Goal: Task Accomplishment & Management: Complete application form

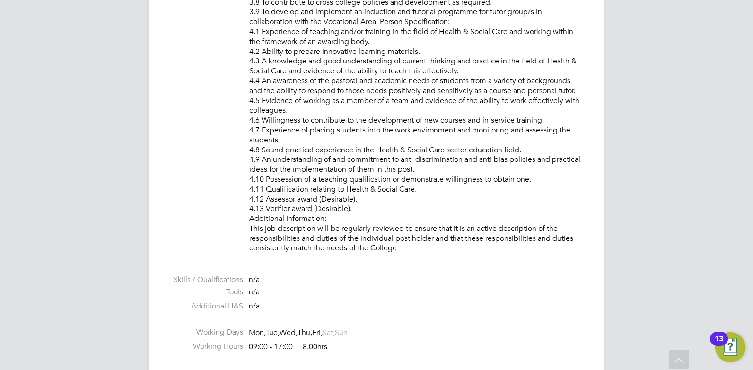
scroll to position [1276, 0]
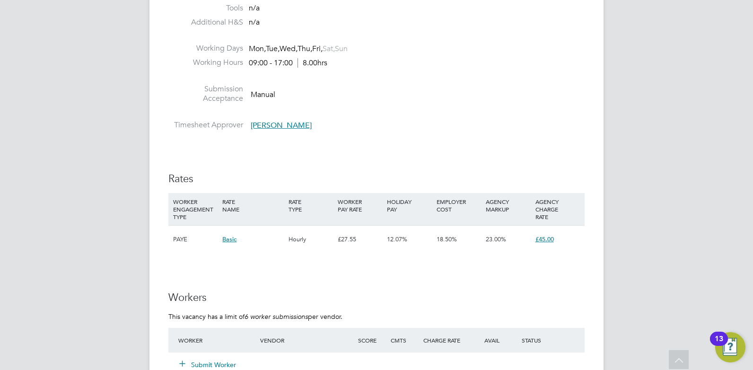
click at [347, 229] on div "£27.55" at bounding box center [359, 238] width 49 height 27
drag, startPoint x: 510, startPoint y: 238, endPoint x: 134, endPoint y: 248, distance: 376.0
click at [482, 77] on li at bounding box center [376, 78] width 416 height 12
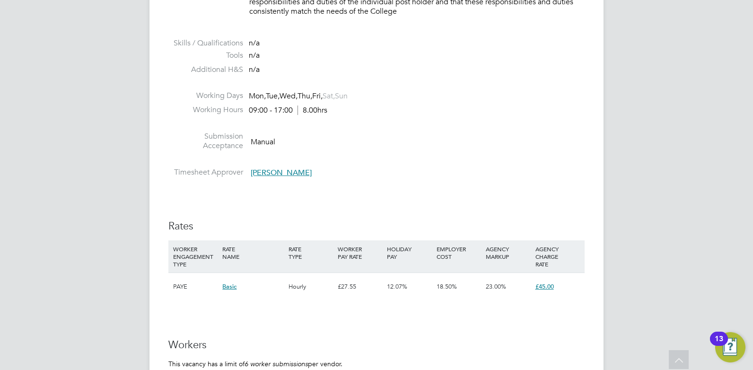
scroll to position [1182, 0]
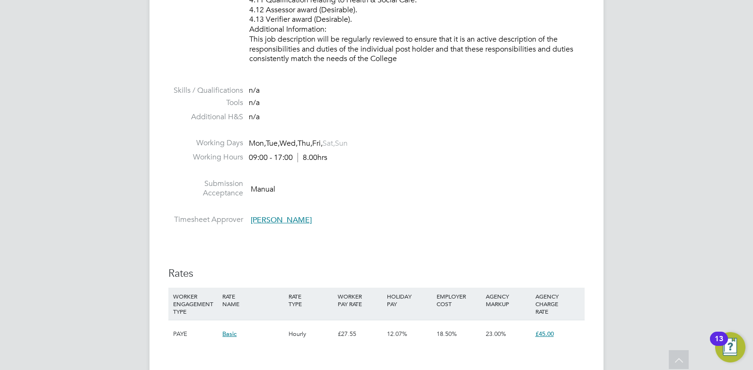
click at [362, 219] on li "Timesheet Approver Roslyn O'Garro" at bounding box center [376, 222] width 416 height 14
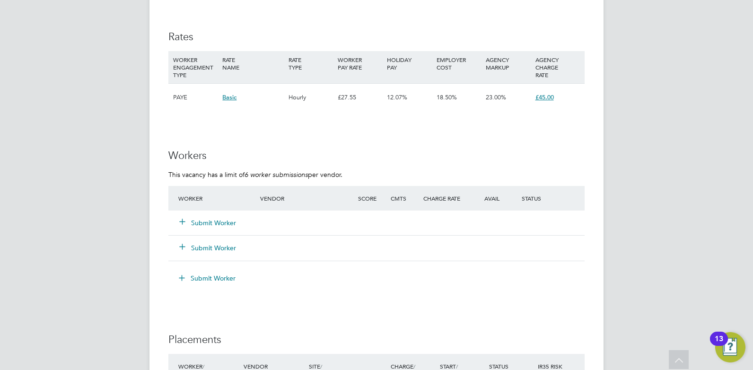
drag, startPoint x: 413, startPoint y: 94, endPoint x: 364, endPoint y: 94, distance: 49.6
click at [364, 94] on div "PAYE Basic Hourly £27.55 12.07% 18.50% 23.00% £45.00" at bounding box center [376, 97] width 416 height 28
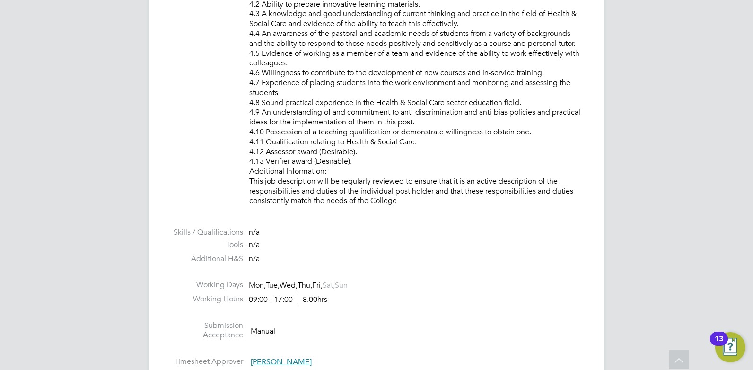
scroll to position [1371, 0]
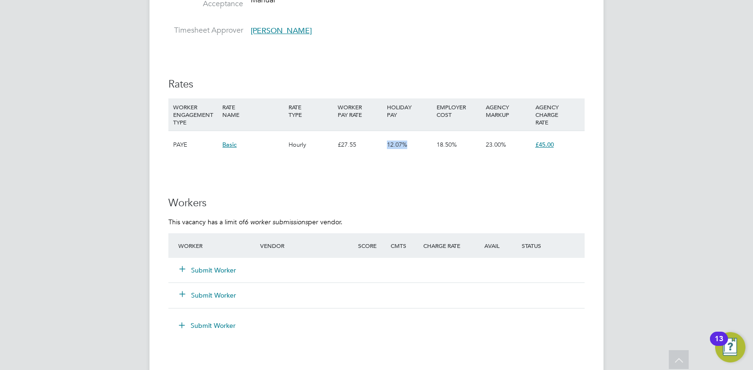
click at [204, 271] on button "Submit Worker" at bounding box center [208, 269] width 57 height 9
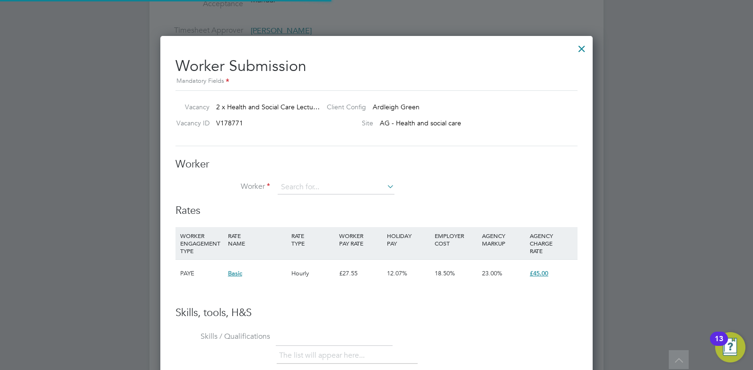
scroll to position [0, 0]
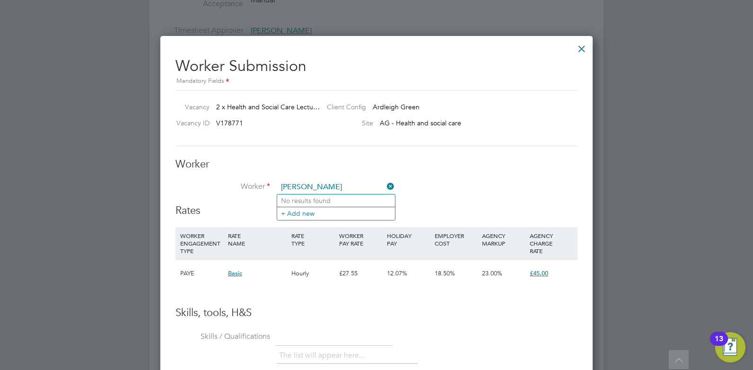
type input "emil"
click at [336, 217] on li "+ Add new" at bounding box center [336, 213] width 118 height 13
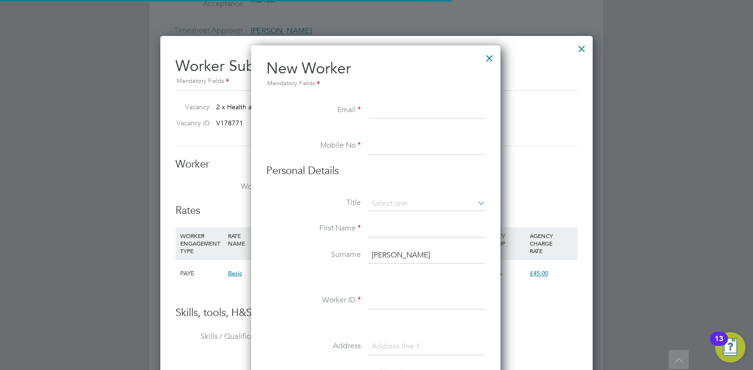
scroll to position [805, 251]
click at [382, 110] on input at bounding box center [426, 110] width 117 height 17
paste input "minalewis2000@yahoo.co.uk"
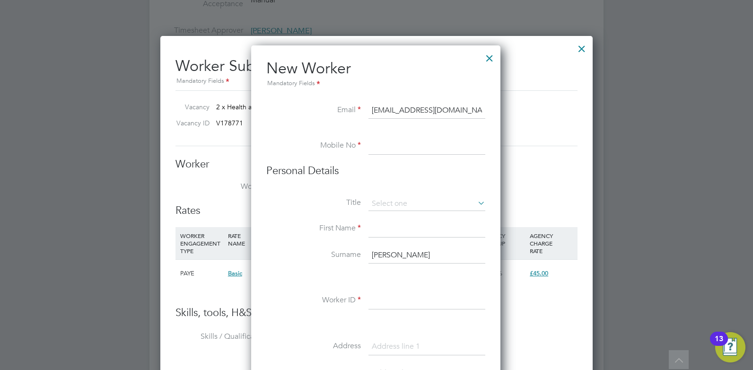
type input "minalewis2000@yahoo.co.uk"
click at [377, 141] on input at bounding box center [426, 146] width 117 height 17
paste input "07939341518"
type input "07939341518"
click at [376, 108] on input at bounding box center [426, 110] width 117 height 17
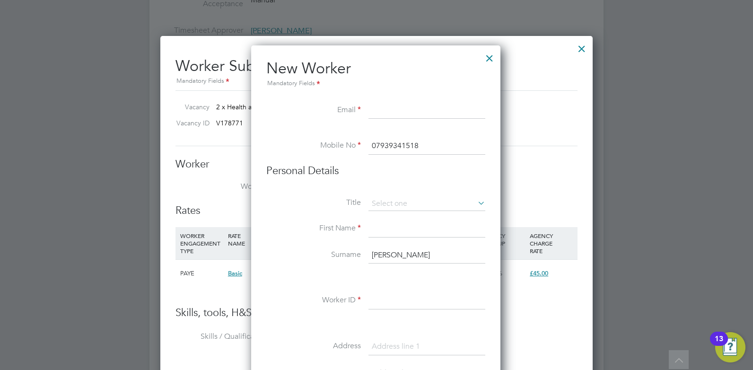
paste input "minalewis2000@yahoo.co.uk"
type input "minalewis2000@yahoo.co.uk"
click at [387, 203] on input at bounding box center [426, 204] width 117 height 14
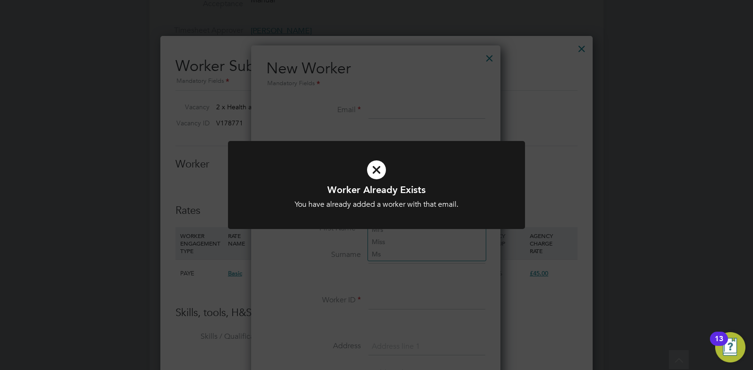
click at [372, 170] on icon at bounding box center [376, 169] width 246 height 37
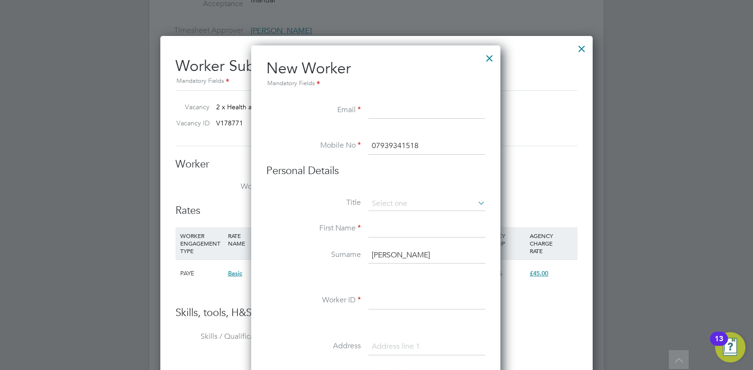
click at [489, 61] on div at bounding box center [489, 55] width 17 height 17
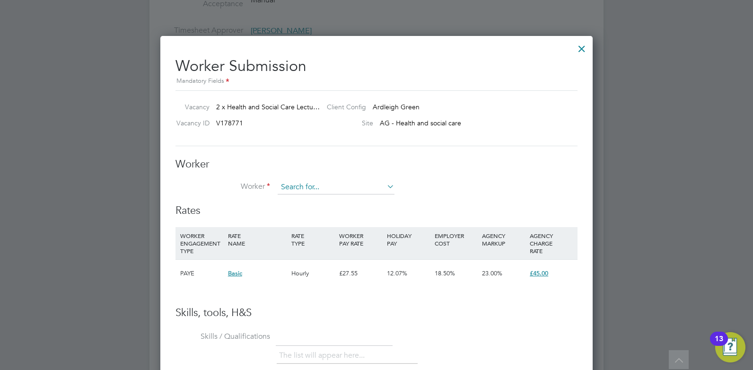
click at [315, 186] on input at bounding box center [335, 187] width 117 height 14
paste input "minalewis2000@yahoo.co.uk"
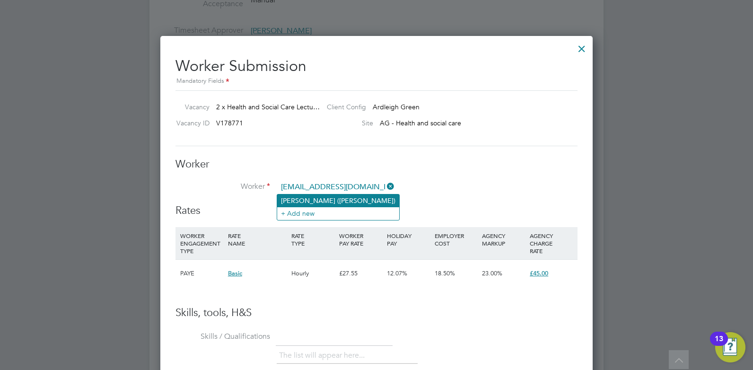
click at [322, 200] on li "Emelia Lewis (Emelia)" at bounding box center [338, 200] width 122 height 12
type input "Emelia Lewis (Emelia)"
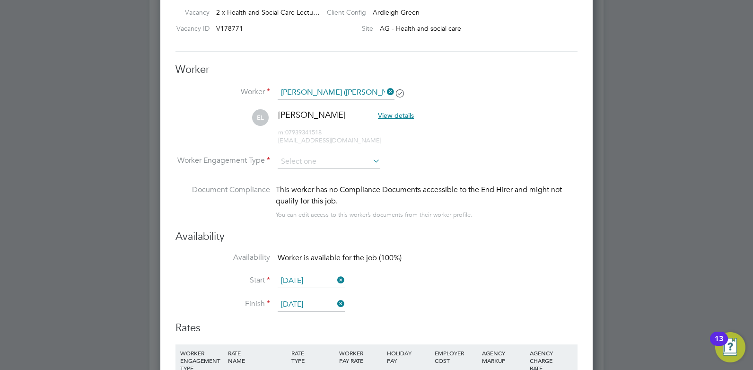
scroll to position [1513, 0]
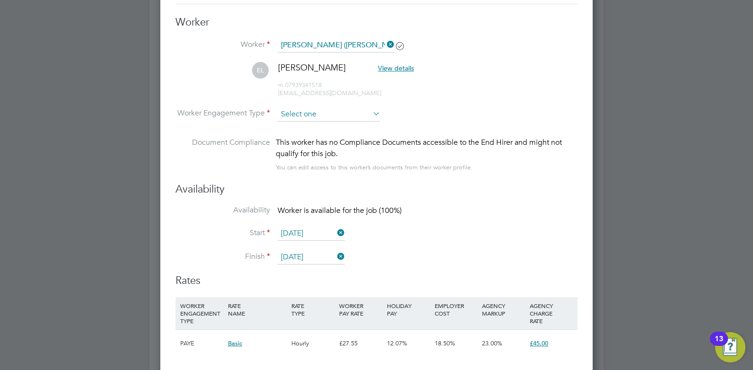
click at [306, 116] on input at bounding box center [328, 114] width 103 height 14
click at [297, 137] on li "PAYE" at bounding box center [329, 139] width 104 height 12
type input "PAYE"
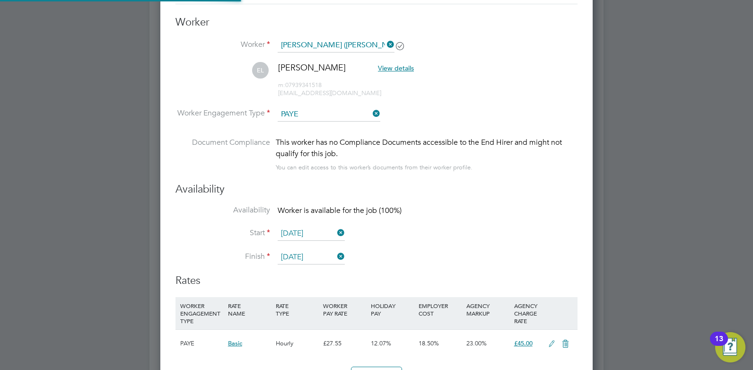
scroll to position [28, 48]
click at [378, 70] on span "View details" at bounding box center [396, 68] width 36 height 9
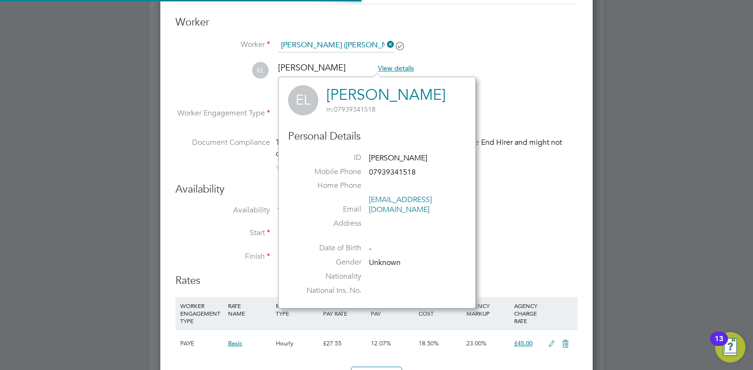
scroll to position [9, 36]
click at [494, 62] on li "EL Emelia Lewis View details m: 07939341518 minalewis2000@yahoo.co.uk" at bounding box center [376, 84] width 402 height 45
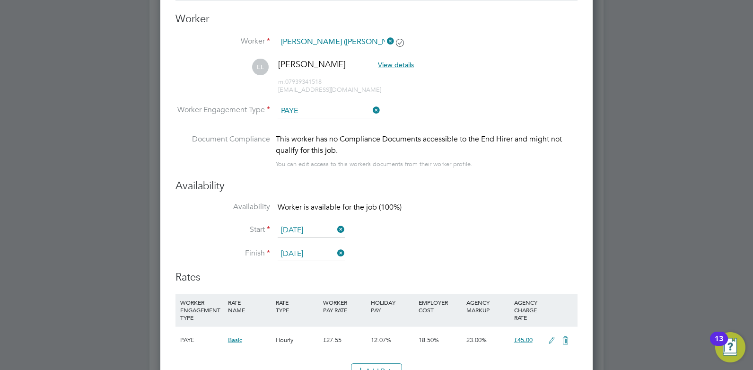
scroll to position [1422, 0]
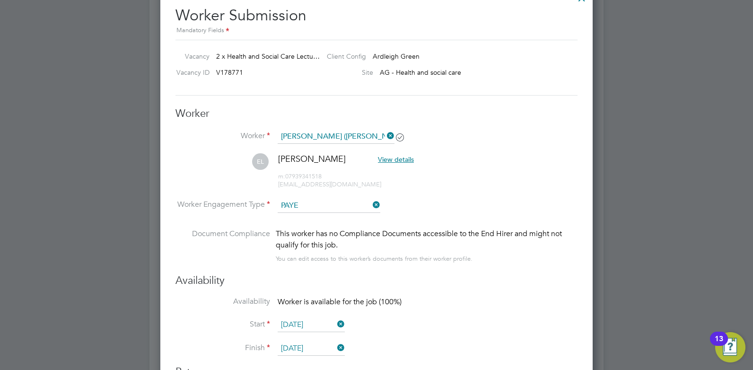
click at [378, 158] on span "View details" at bounding box center [396, 159] width 36 height 9
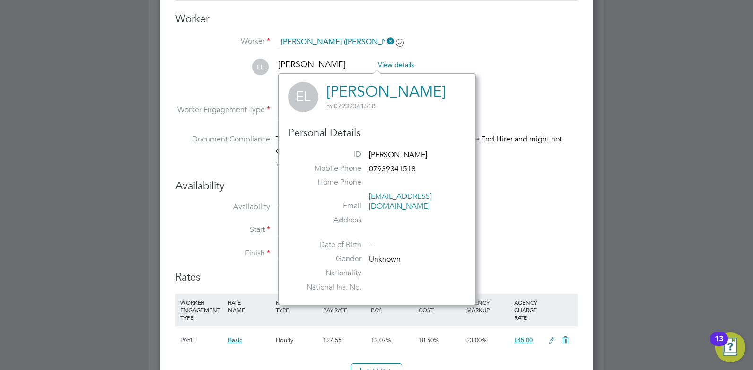
scroll to position [1563, 0]
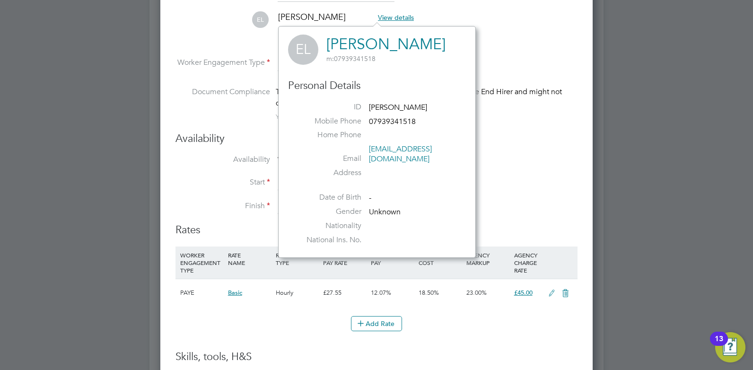
click at [247, 85] on li "Worker Engagement Type PAYE" at bounding box center [376, 71] width 402 height 29
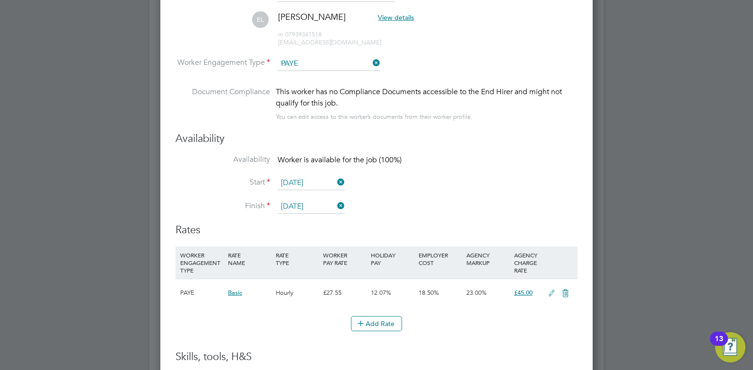
scroll to position [1185, 0]
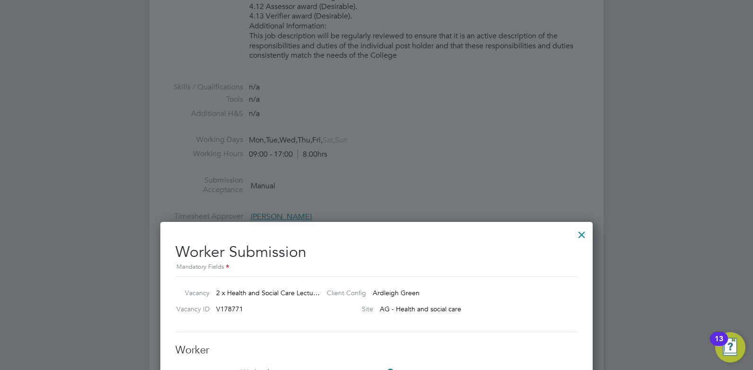
click at [582, 236] on div at bounding box center [581, 232] width 17 height 17
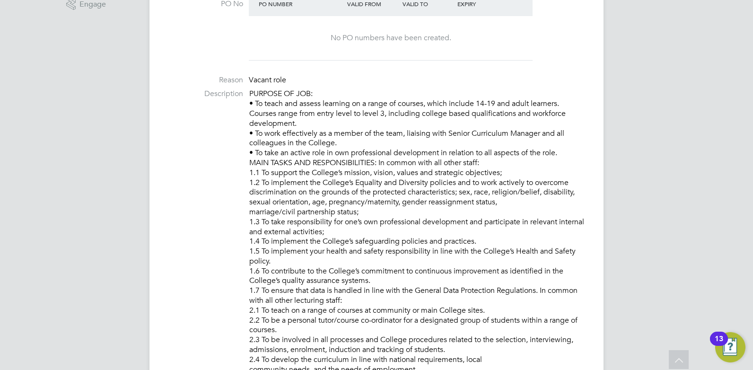
scroll to position [0, 0]
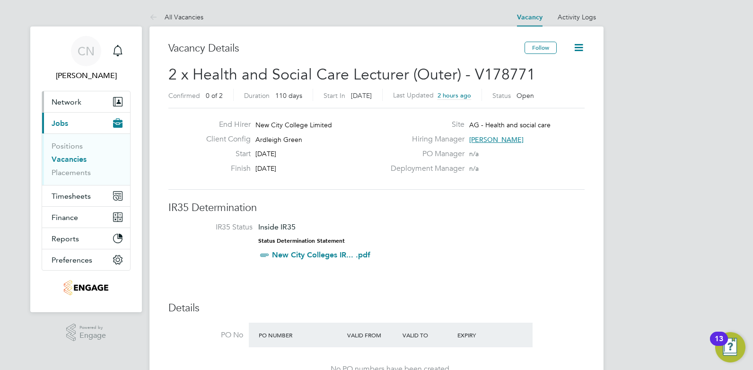
click at [80, 100] on span "Network" at bounding box center [67, 101] width 30 height 9
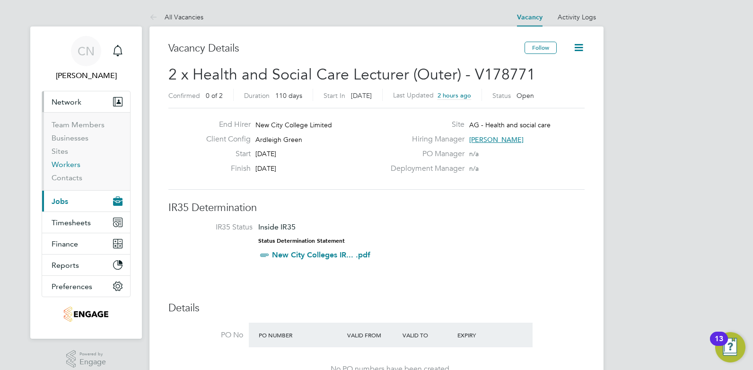
click at [66, 165] on link "Workers" at bounding box center [66, 164] width 29 height 9
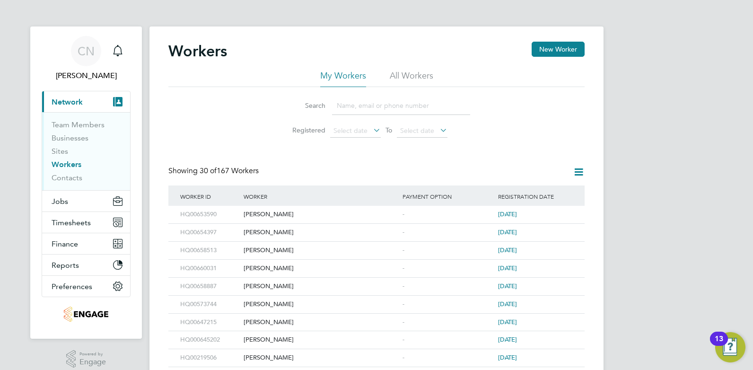
click at [358, 103] on input at bounding box center [401, 105] width 138 height 18
paste input "minalewis2000@yahoo.co.uk"
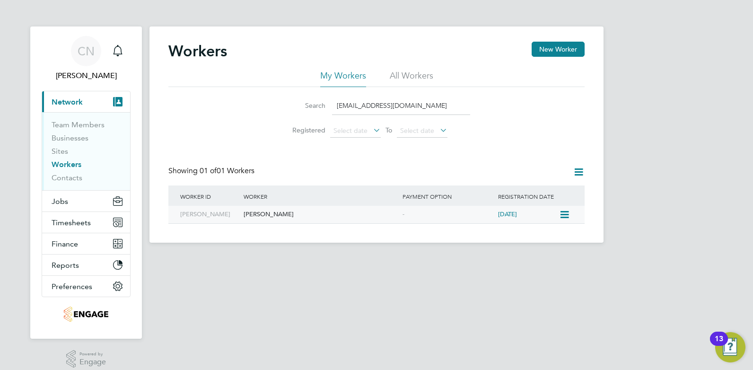
type input "minalewis2000@yahoo.co.uk"
click at [258, 215] on div "[PERSON_NAME]" at bounding box center [320, 214] width 159 height 17
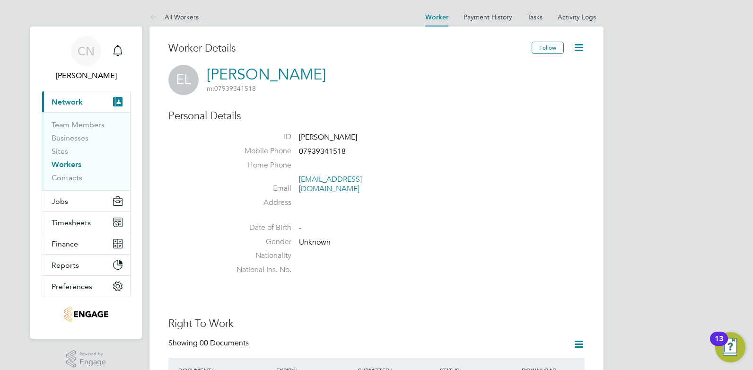
click at [71, 166] on link "Workers" at bounding box center [67, 164] width 30 height 9
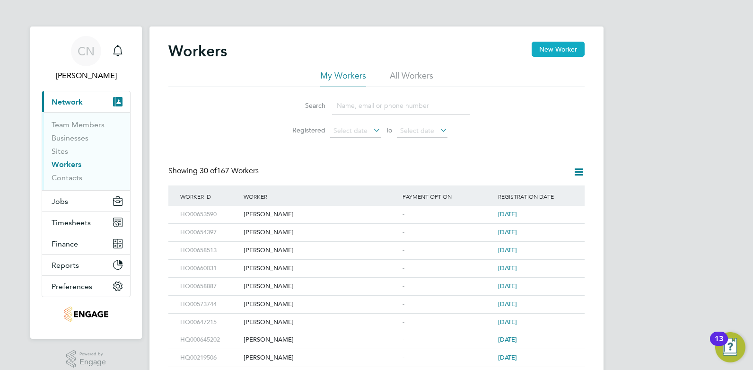
click at [549, 51] on button "New Worker" at bounding box center [557, 49] width 53 height 15
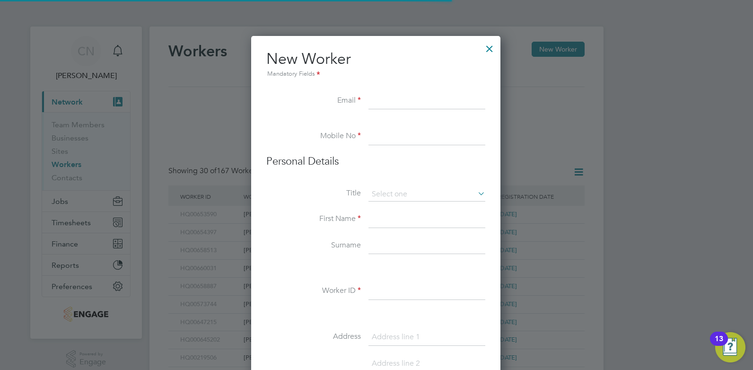
scroll to position [805, 251]
paste input "minalewis2000@yahoo.co.uk"
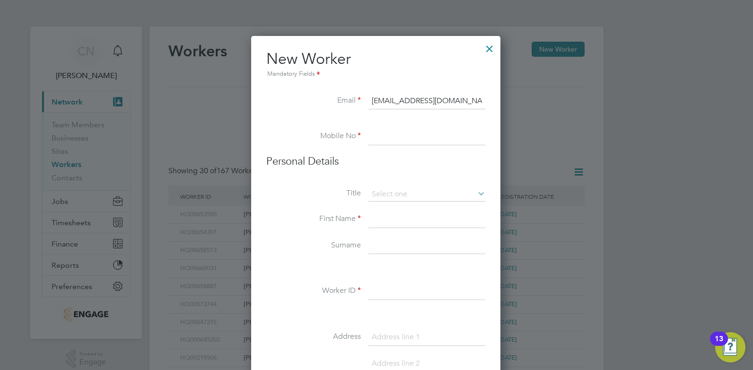
click at [477, 103] on input "minalewis2000@yahoo.co.uk" at bounding box center [426, 101] width 117 height 17
type input "minalewis2000@yahoo.com"
drag, startPoint x: 385, startPoint y: 128, endPoint x: 383, endPoint y: 137, distance: 8.6
click at [385, 128] on input at bounding box center [426, 136] width 117 height 17
paste input "07939341518"
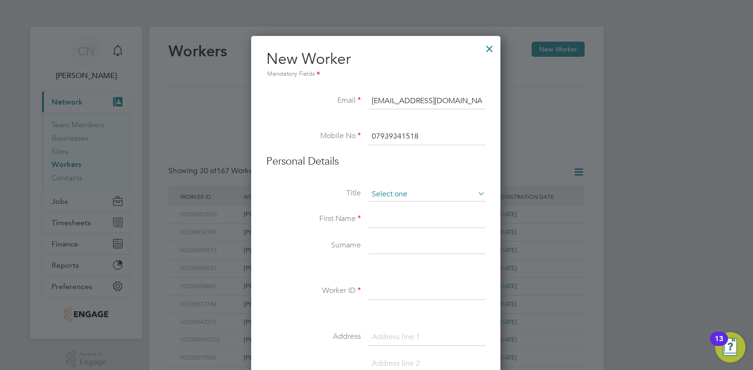
type input "07939341518"
click at [383, 199] on input at bounding box center [426, 194] width 117 height 14
click at [293, 232] on li "First Name" at bounding box center [375, 224] width 219 height 26
click at [381, 223] on input at bounding box center [426, 219] width 117 height 17
type input "Emelia"
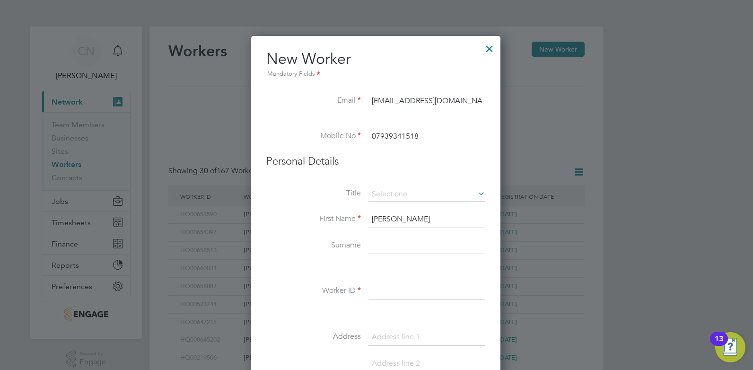
click at [372, 246] on input at bounding box center [426, 245] width 117 height 17
type input "Lewis"
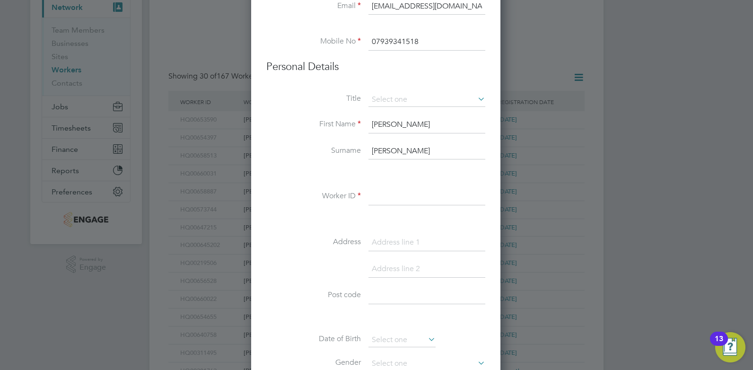
click at [386, 238] on input at bounding box center [426, 242] width 117 height 17
click at [370, 199] on input at bounding box center [426, 196] width 117 height 17
click at [370, 196] on input "314111" at bounding box center [426, 196] width 117 height 17
type input "HQ00314111"
click at [391, 243] on input at bounding box center [426, 242] width 117 height 17
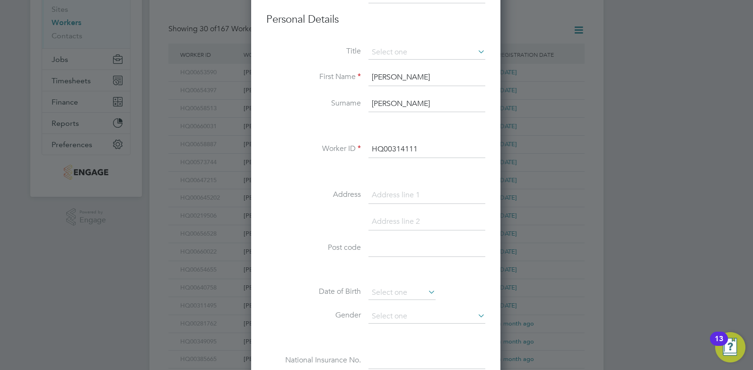
scroll to position [189, 0]
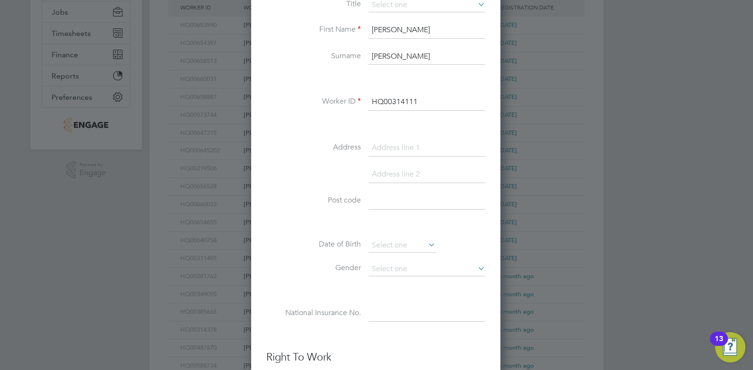
click at [377, 193] on input at bounding box center [426, 200] width 117 height 17
click at [308, 217] on li "Post code" at bounding box center [375, 205] width 219 height 26
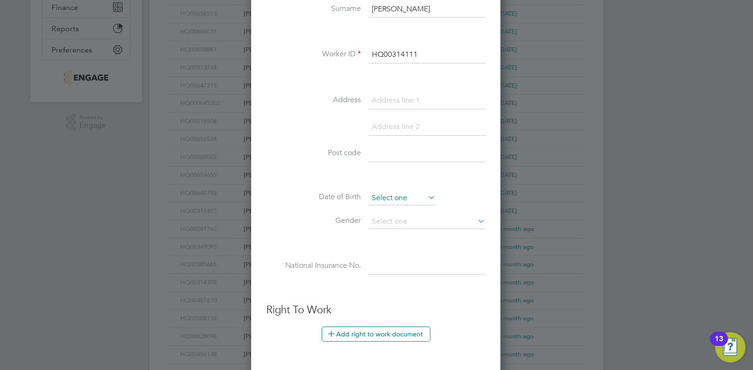
scroll to position [284, 0]
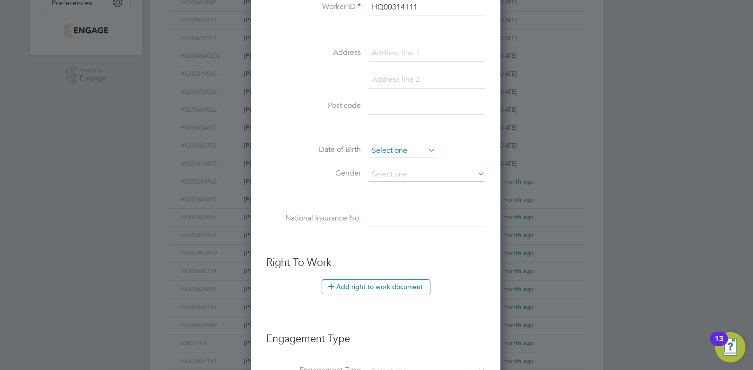
click at [398, 149] on input at bounding box center [401, 151] width 67 height 14
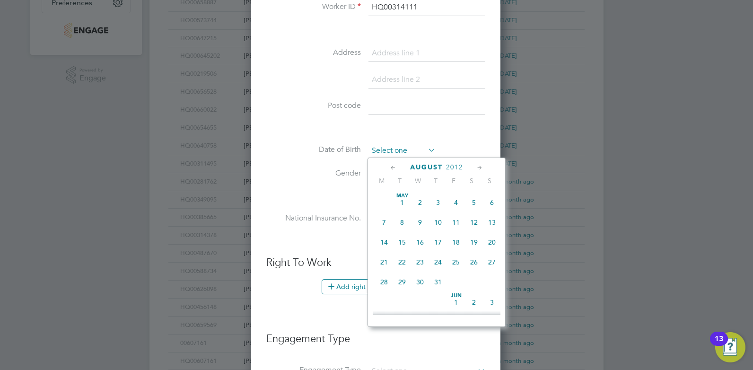
scroll to position [348, 0]
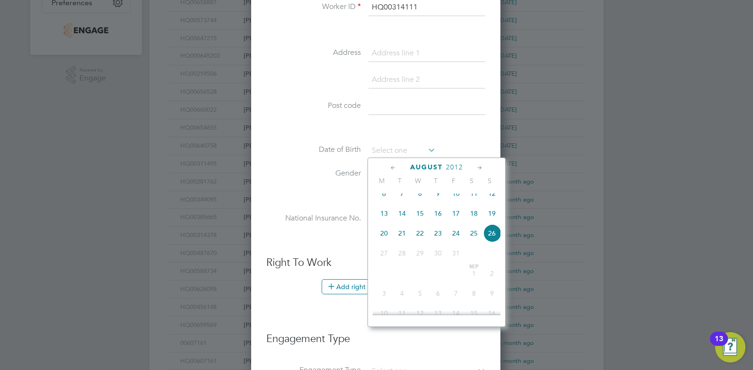
click at [317, 152] on label "Date of Birth" at bounding box center [313, 150] width 95 height 10
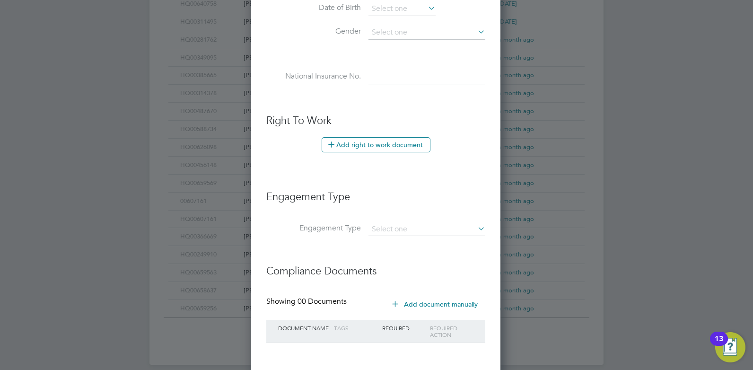
scroll to position [470, 0]
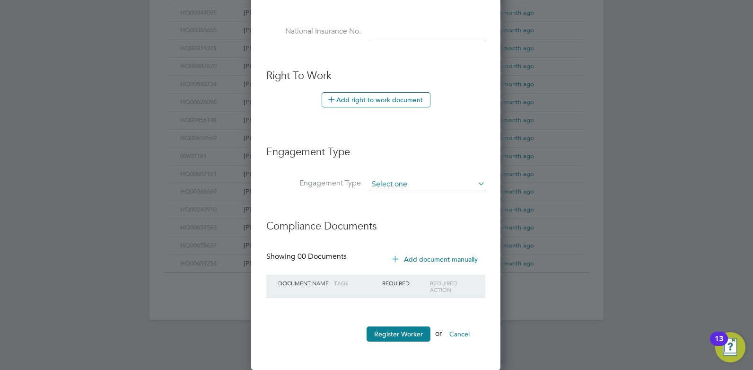
click at [419, 182] on input at bounding box center [426, 184] width 117 height 13
click at [398, 213] on li "PAYE Direct" at bounding box center [427, 212] width 118 height 14
type input "PAYE Direct"
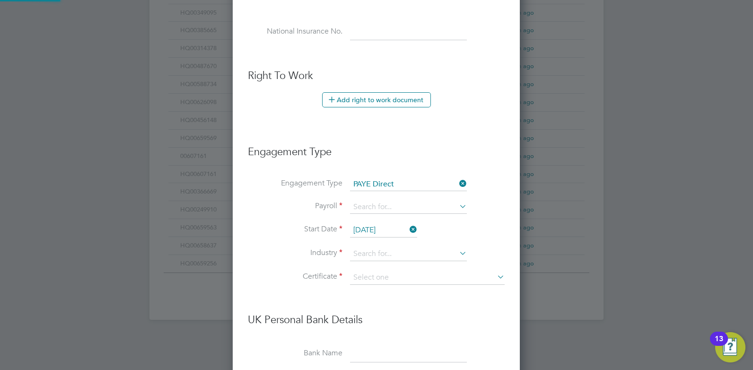
scroll to position [1082, 288]
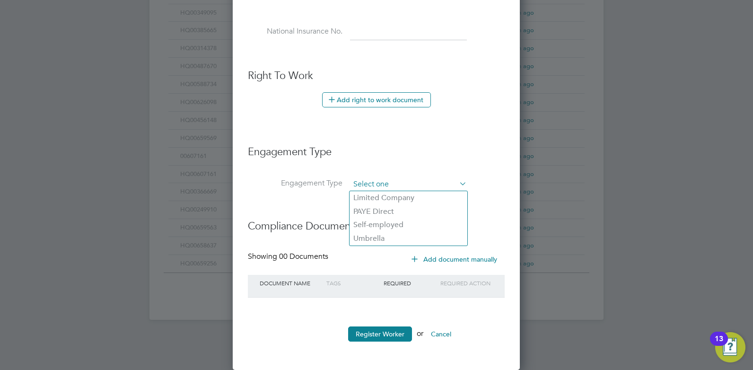
click at [397, 183] on input at bounding box center [408, 184] width 117 height 13
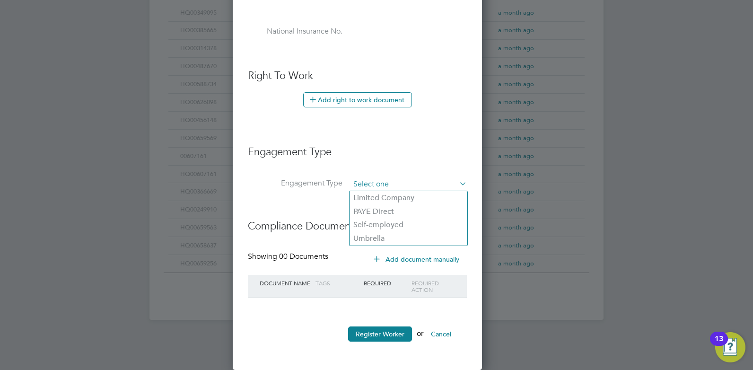
scroll to position [5, 5]
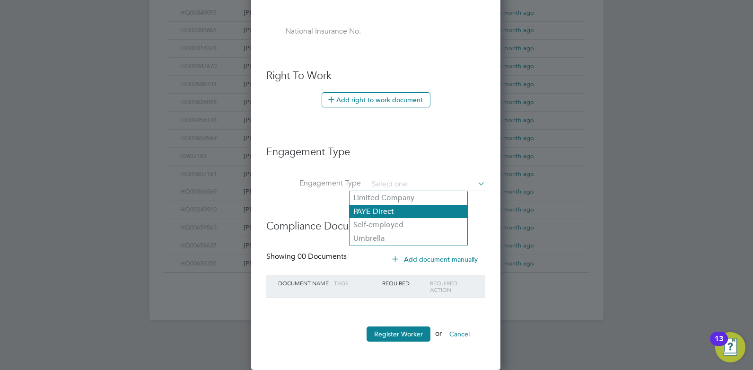
click at [389, 213] on li "PAYE Direct" at bounding box center [408, 212] width 118 height 14
type input "PAYE Direct"
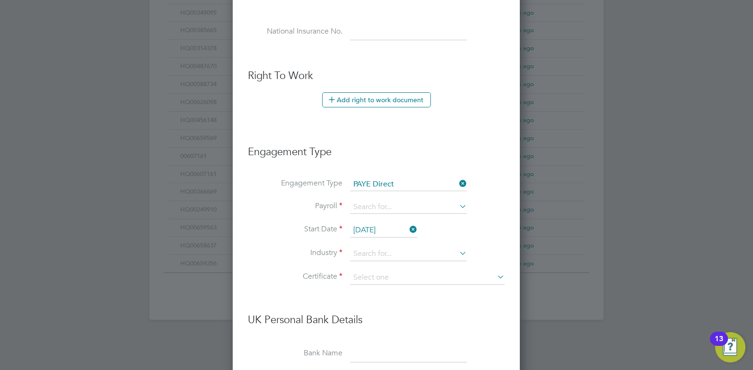
scroll to position [518, 0]
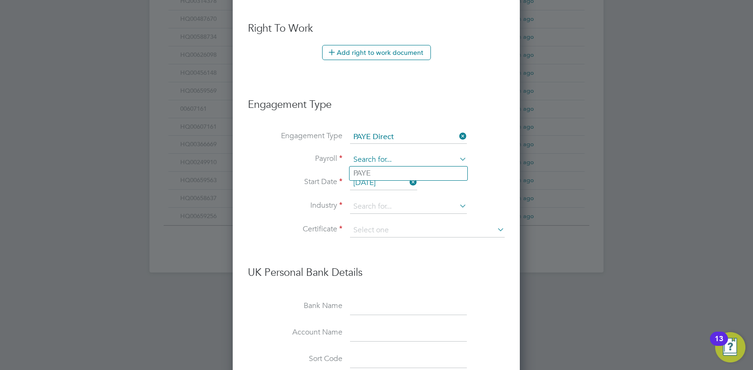
click at [373, 162] on input at bounding box center [408, 159] width 117 height 13
click at [365, 171] on li "PAYE" at bounding box center [408, 173] width 118 height 14
type input "PAYE"
click at [392, 207] on input at bounding box center [408, 206] width 117 height 14
click at [365, 306] on li "Education" at bounding box center [408, 309] width 118 height 13
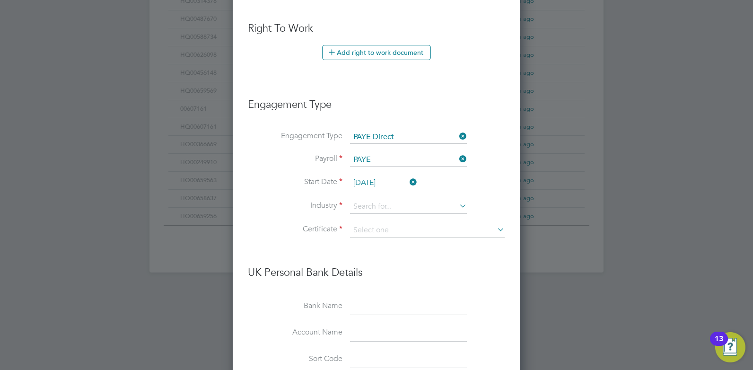
type input "Education"
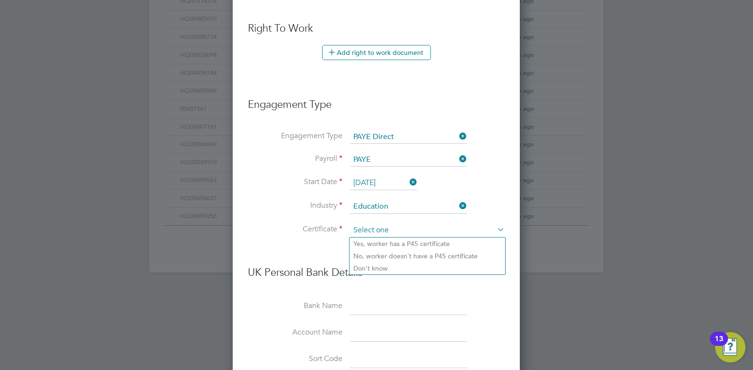
click at [375, 230] on input at bounding box center [427, 230] width 155 height 14
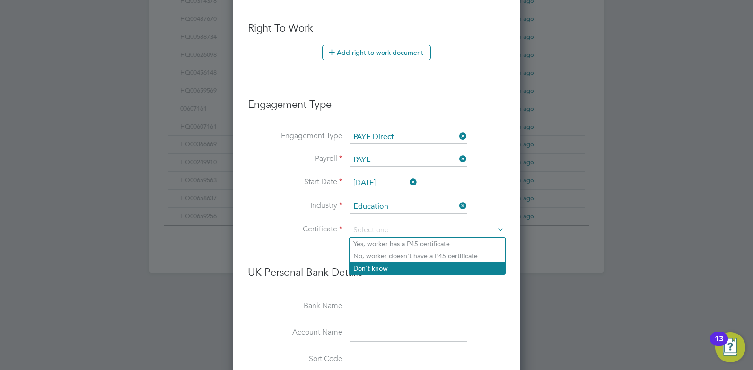
click at [373, 270] on li "Don't know" at bounding box center [427, 268] width 156 height 12
type input "Don't know"
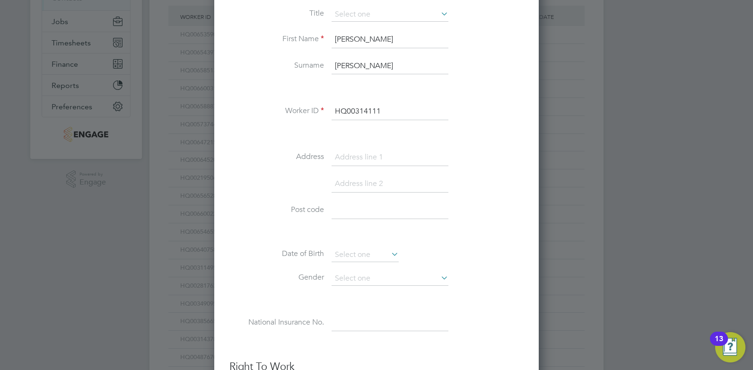
scroll to position [0, 0]
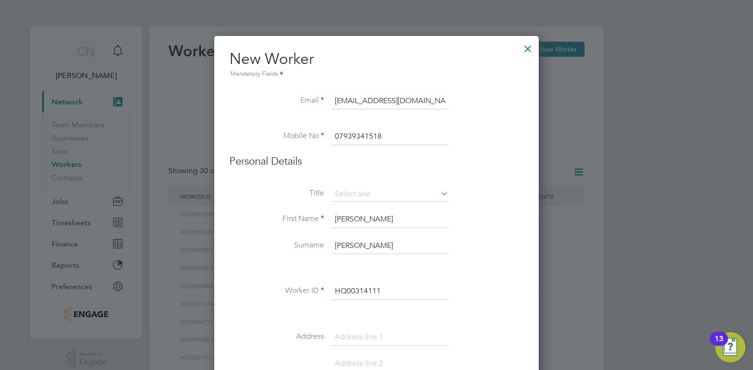
click at [387, 137] on input "07939341518" at bounding box center [389, 136] width 117 height 17
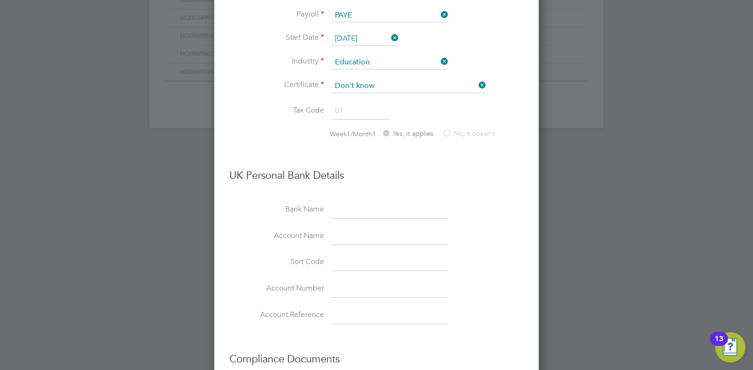
scroll to position [794, 0]
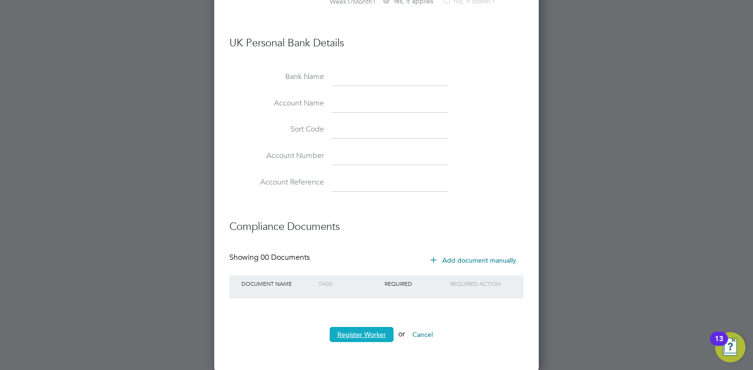
click at [351, 336] on button "Register Worker" at bounding box center [361, 334] width 64 height 15
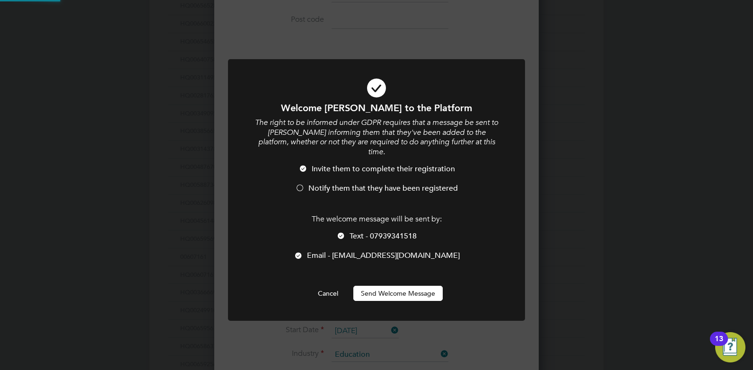
scroll to position [0, 0]
click at [367, 286] on button "Send Welcome Message" at bounding box center [397, 293] width 89 height 15
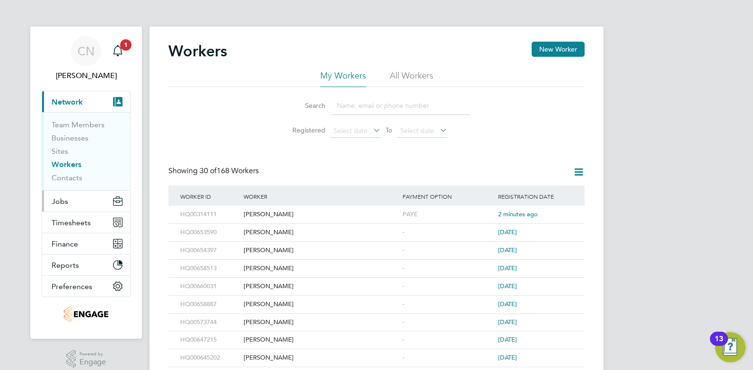
click at [58, 210] on button "Jobs" at bounding box center [86, 201] width 88 height 21
click at [61, 199] on span "Jobs" at bounding box center [60, 201] width 17 height 9
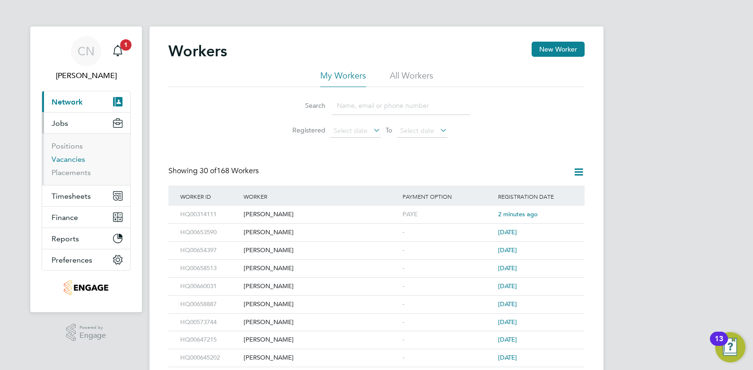
drag, startPoint x: 69, startPoint y: 158, endPoint x: 106, endPoint y: 157, distance: 36.9
click at [69, 158] on link "Vacancies" at bounding box center [69, 159] width 34 height 9
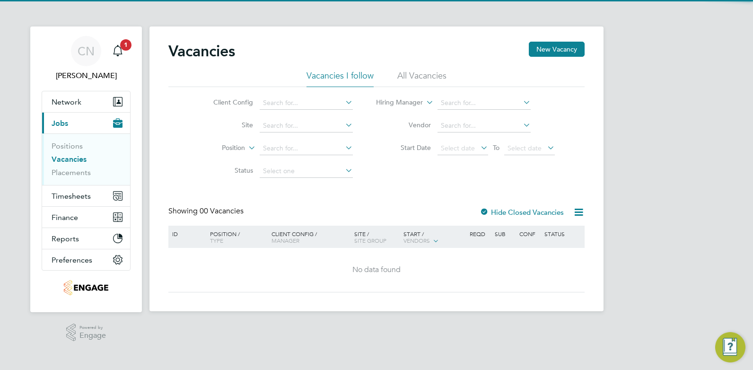
click at [418, 79] on li "All Vacancies" at bounding box center [421, 78] width 49 height 17
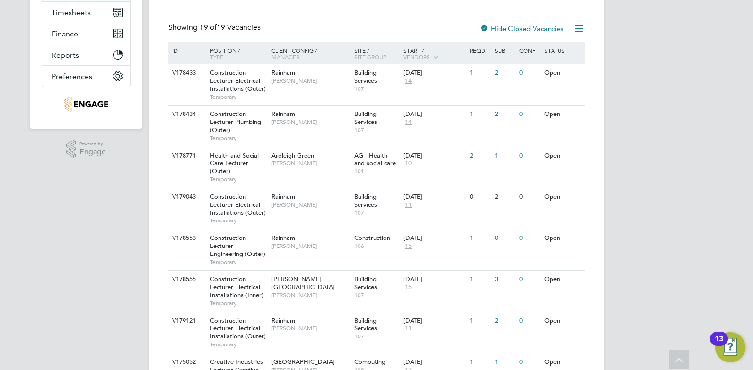
scroll to position [136, 0]
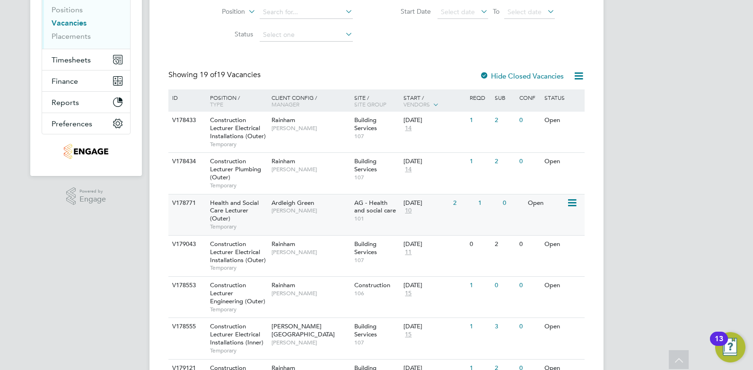
click at [219, 205] on span "Health and Social Care Lecturer (Outer)" at bounding box center [234, 211] width 49 height 24
click at [358, 203] on span "AG - Health and social care" at bounding box center [375, 207] width 42 height 16
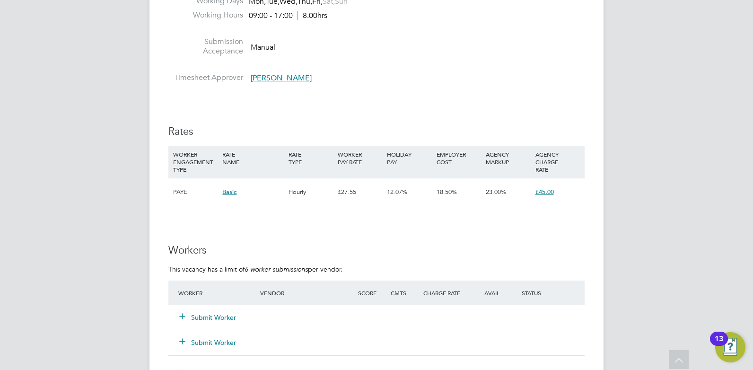
scroll to position [1418, 0]
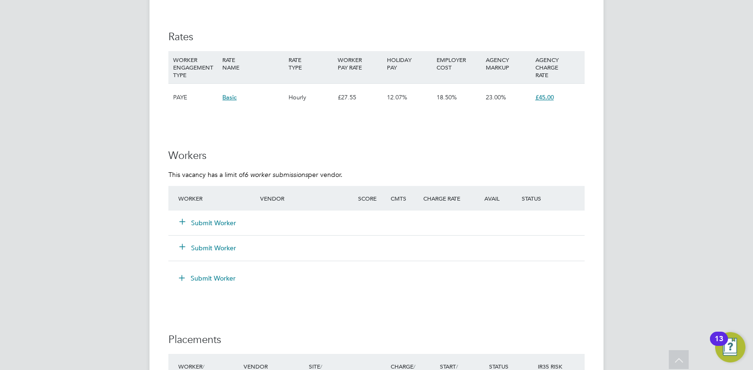
click at [198, 224] on button "Submit Worker" at bounding box center [208, 222] width 57 height 9
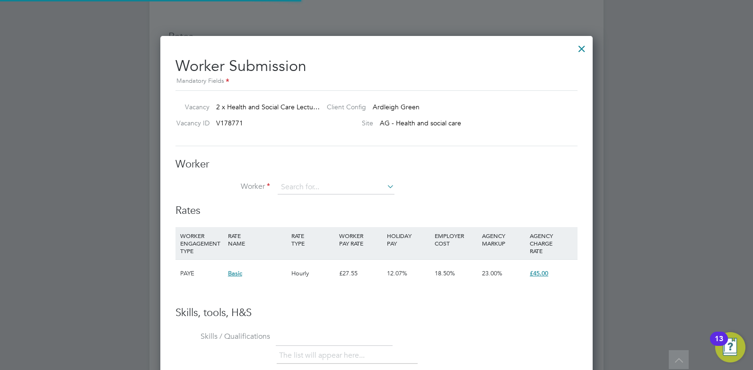
scroll to position [574, 433]
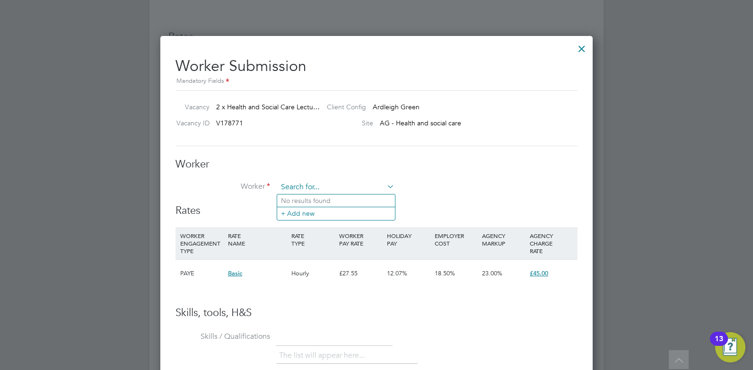
paste input "[EMAIL_ADDRESS][DOMAIN_NAME]"
click at [293, 199] on li "Emelia Lewis (Emelia)" at bounding box center [338, 200] width 122 height 12
type input "Emelia Lewis (Emelia)"
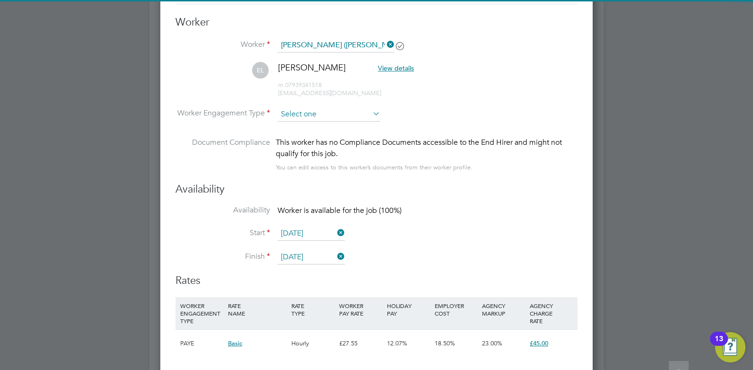
scroll to position [0, 0]
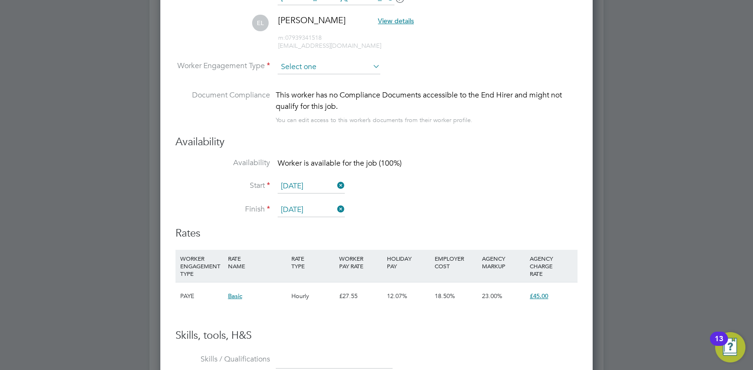
click at [311, 68] on input at bounding box center [328, 67] width 103 height 14
click at [290, 96] on li "PAYE" at bounding box center [329, 92] width 104 height 12
type input "PAYE"
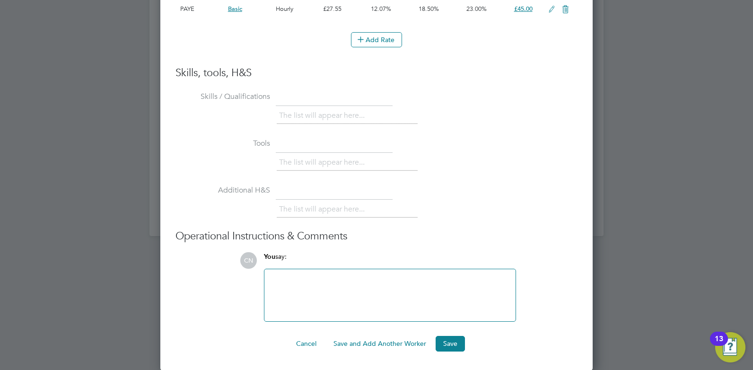
click at [347, 255] on div "You say:" at bounding box center [390, 260] width 252 height 17
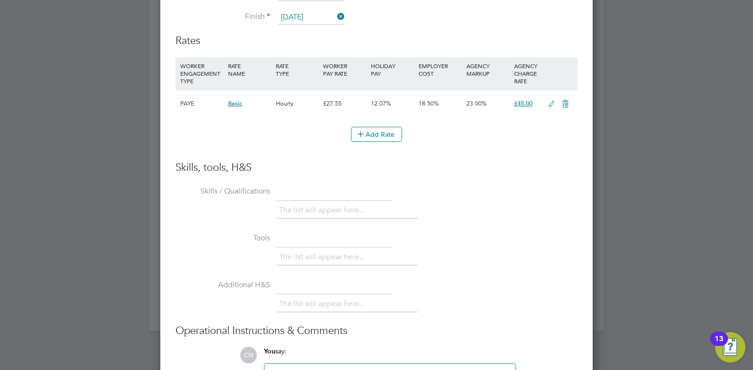
click at [313, 212] on li "The list will appear here..." at bounding box center [323, 210] width 89 height 13
click at [306, 251] on li "The list will appear here..." at bounding box center [323, 257] width 89 height 13
click at [294, 208] on li "The list will appear here..." at bounding box center [323, 210] width 89 height 13
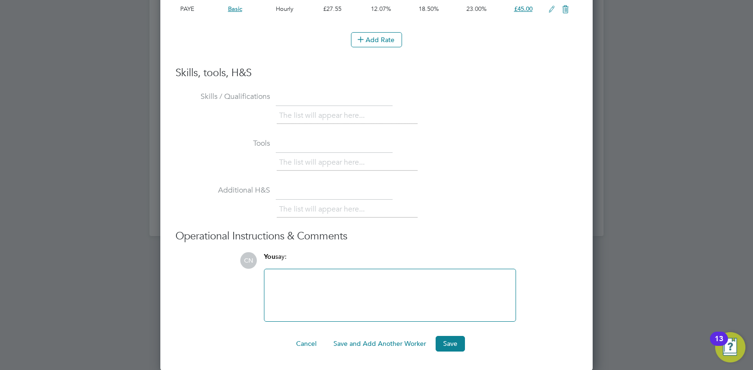
click at [290, 295] on div at bounding box center [390, 295] width 240 height 41
drag, startPoint x: 313, startPoint y: 294, endPoint x: 290, endPoint y: 304, distance: 25.2
click at [290, 304] on div at bounding box center [390, 295] width 240 height 41
click at [288, 278] on div at bounding box center [390, 295] width 240 height 41
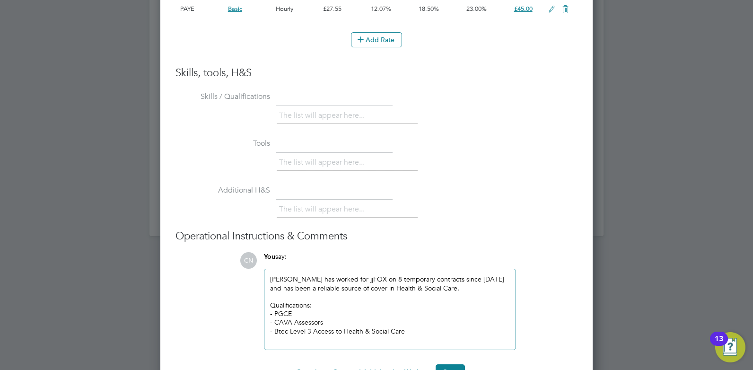
scroll to position [838, 433]
click at [435, 293] on div at bounding box center [390, 296] width 240 height 9
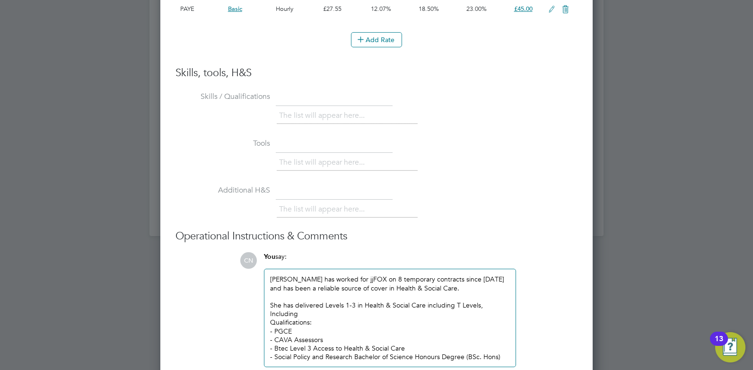
scroll to position [856, 433]
click at [363, 304] on div "She has delivered Levels 1-3 in Health & Social Care including T Levels, Includ…" at bounding box center [390, 309] width 240 height 17
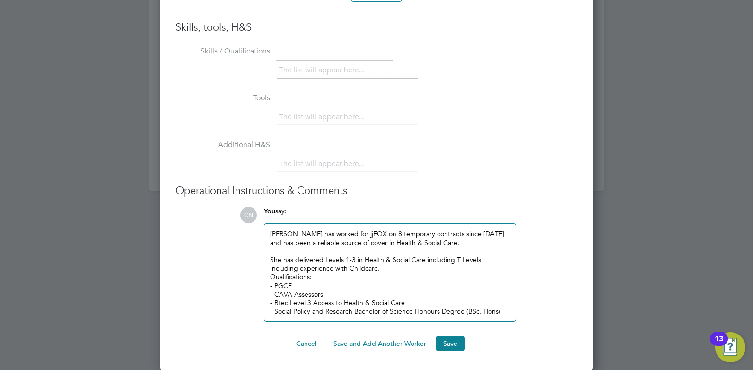
click at [503, 309] on div "- Social Policy and Research Bachelor of Science Honours Degree (BSc. Hons)" at bounding box center [390, 311] width 240 height 9
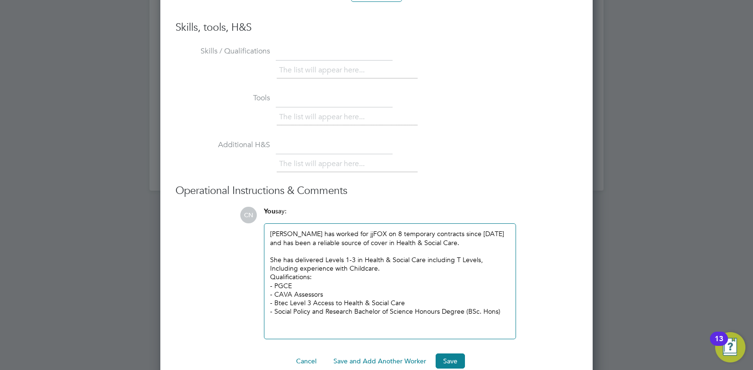
scroll to position [873, 433]
click at [346, 242] on div "Emelia has worked for jjFOX on 8 temporary contracts since 2009 and has been a …" at bounding box center [390, 280] width 240 height 103
click at [457, 252] on div at bounding box center [390, 251] width 240 height 9
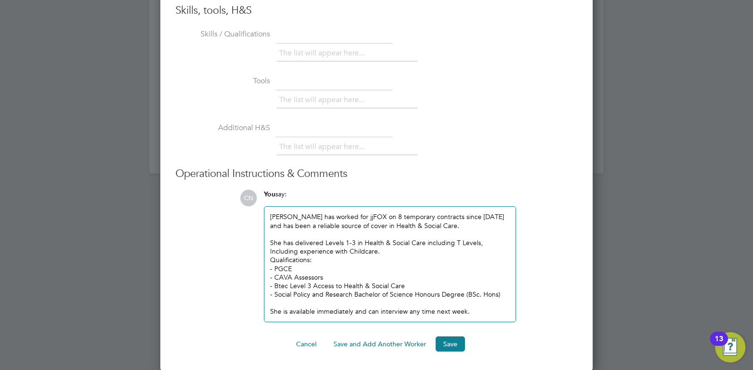
click at [477, 313] on div "She is available immediately and can interview any time next week." at bounding box center [390, 311] width 240 height 9
click at [446, 341] on button "Save" at bounding box center [449, 343] width 29 height 15
click at [377, 172] on icon at bounding box center [376, 169] width 246 height 37
click at [455, 343] on button "Save" at bounding box center [449, 343] width 29 height 15
drag, startPoint x: 477, startPoint y: 311, endPoint x: 262, endPoint y: 209, distance: 237.7
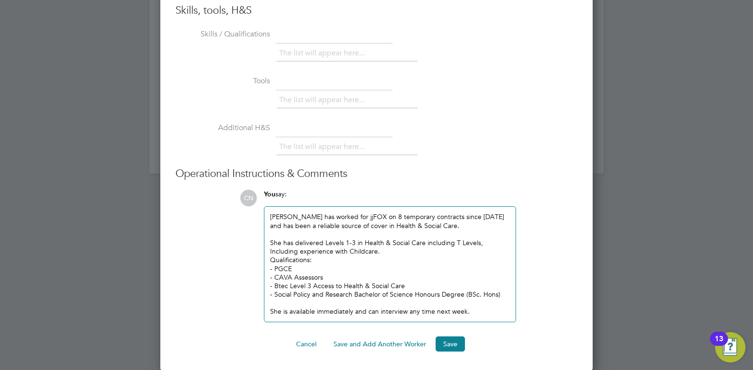
click at [262, 209] on div "You say: Emelia has worked for jjFOX on 8 temporary contracts since 2009 and ha…" at bounding box center [389, 256] width 261 height 132
copy div "Emelia has worked for jjFOX on 8 temporary contracts since 2009 and has been a …"
click at [484, 318] on div "Emelia has worked for jjFOX on 8 temporary contracts since 2009 and has been a …" at bounding box center [389, 264] width 251 height 114
drag, startPoint x: 475, startPoint y: 313, endPoint x: 233, endPoint y: 158, distance: 288.1
click at [233, 158] on ul "Skills / Qualifications The list will appear here... Tools The list will appear…" at bounding box center [376, 173] width 402 height 295
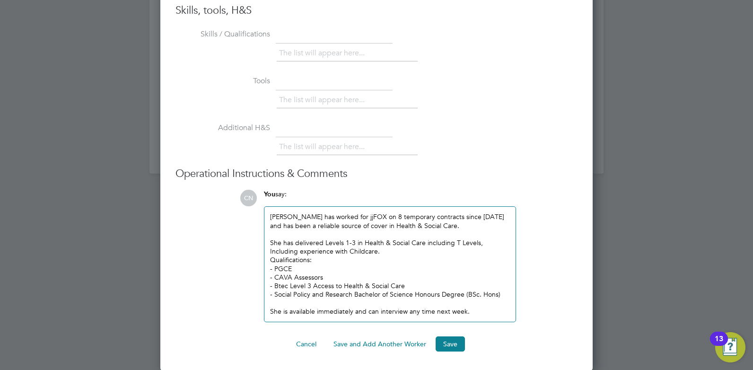
copy div "Emelia has worked for jjFOX on 8 temporary contracts since 2009 and has been a …"
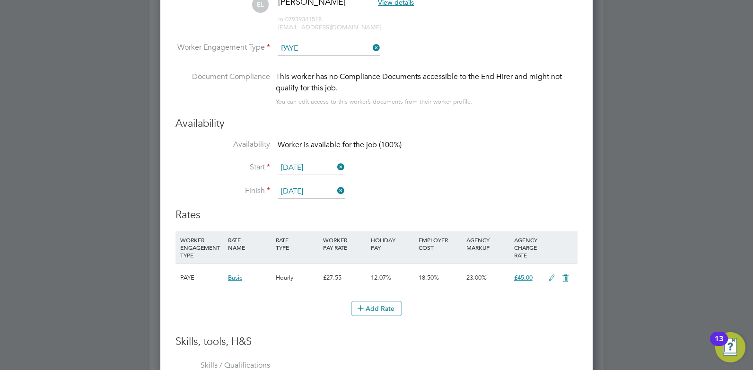
scroll to position [1342, 0]
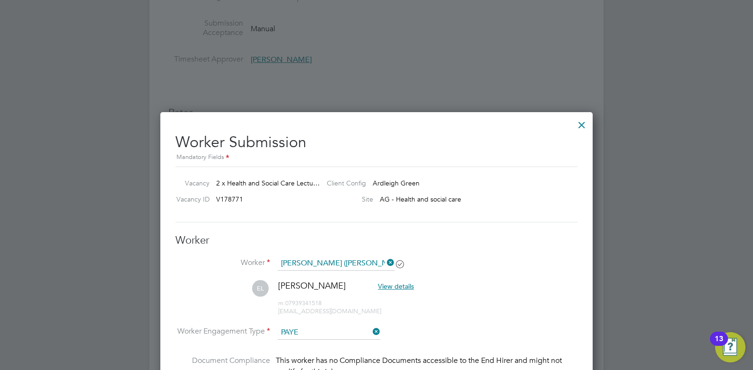
click at [385, 263] on icon at bounding box center [385, 262] width 0 height 13
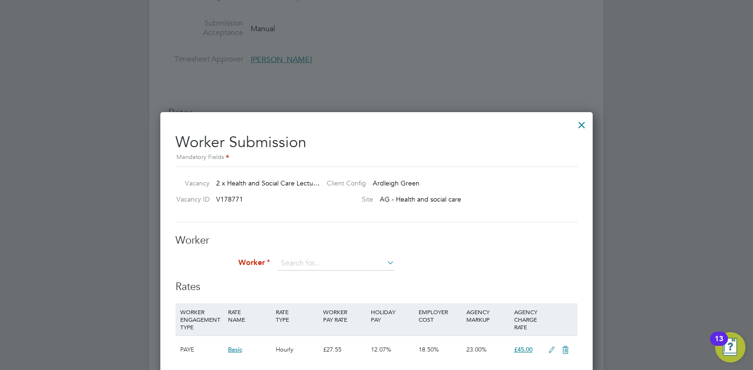
scroll to position [5, 5]
click at [323, 259] on input at bounding box center [335, 263] width 117 height 14
click at [305, 275] on li "No results found" at bounding box center [336, 276] width 118 height 12
click at [385, 264] on icon at bounding box center [385, 262] width 0 height 13
click at [292, 275] on li "No results found" at bounding box center [336, 276] width 118 height 12
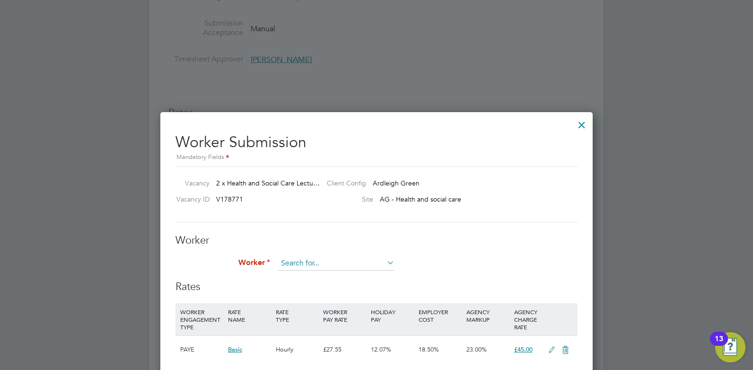
click at [303, 264] on input at bounding box center [335, 263] width 117 height 14
click at [308, 286] on li "Eme lia Lewis (HQ00314111)" at bounding box center [345, 289] width 136 height 13
type input "Emelia Lewis (HQ00314111)"
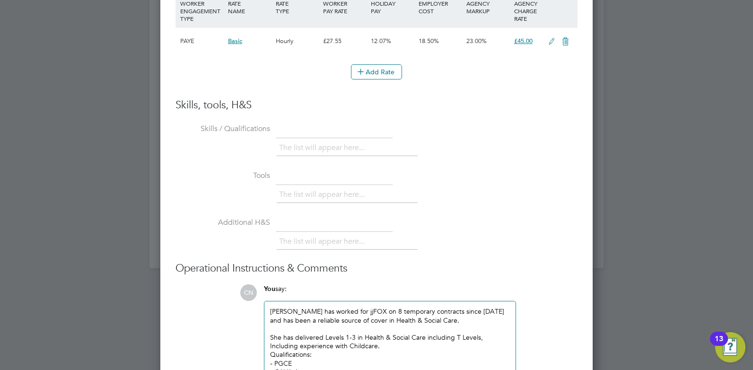
scroll to position [1957, 0]
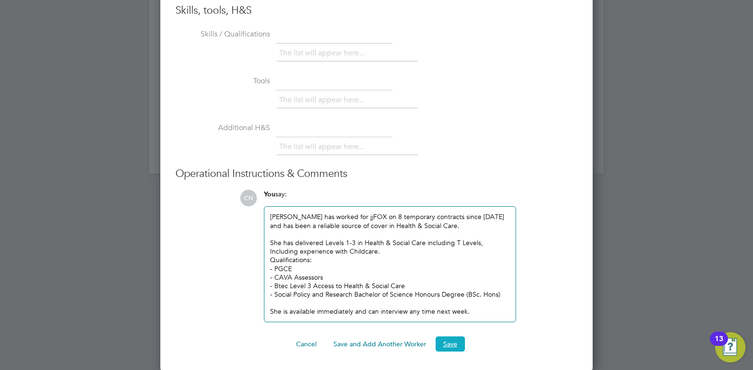
click at [448, 347] on button "Save" at bounding box center [449, 343] width 29 height 15
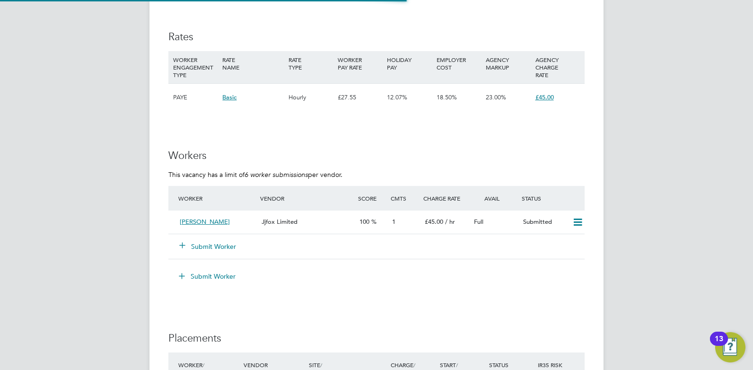
scroll to position [16, 99]
click at [580, 224] on icon at bounding box center [578, 222] width 12 height 8
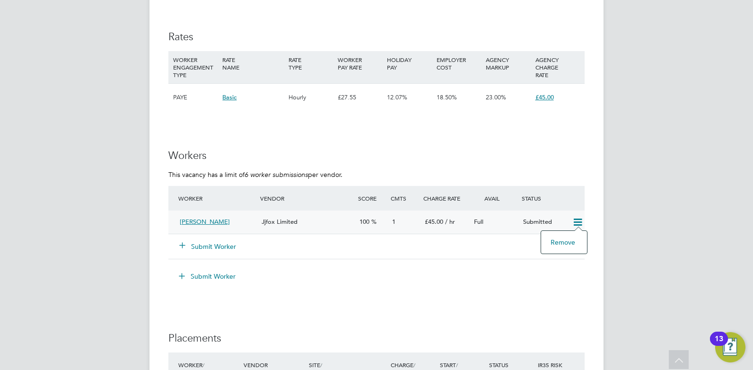
click at [291, 222] on span "Jjfox Limited" at bounding box center [279, 221] width 36 height 8
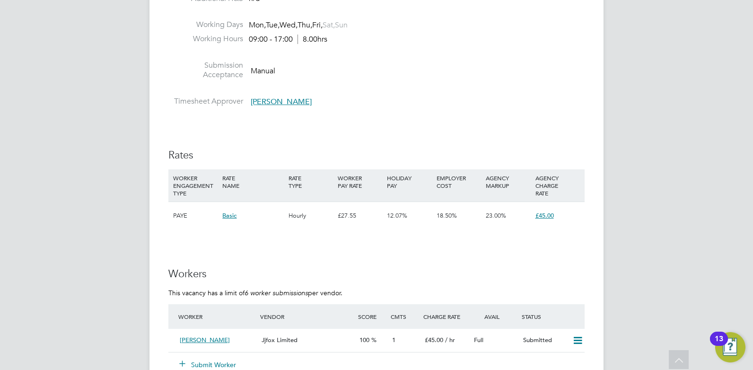
scroll to position [1442, 0]
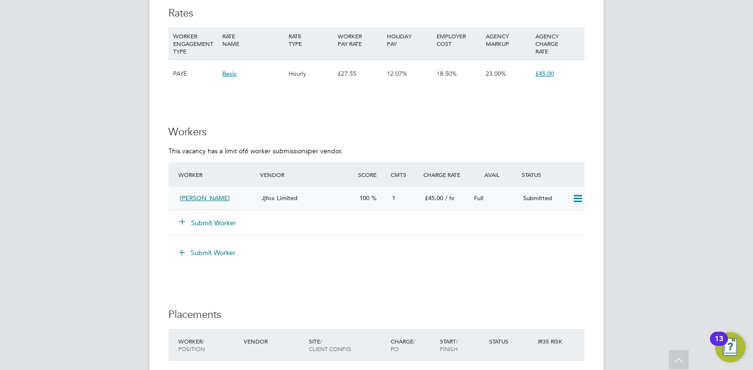
click at [243, 200] on div "[PERSON_NAME]" at bounding box center [217, 199] width 82 height 16
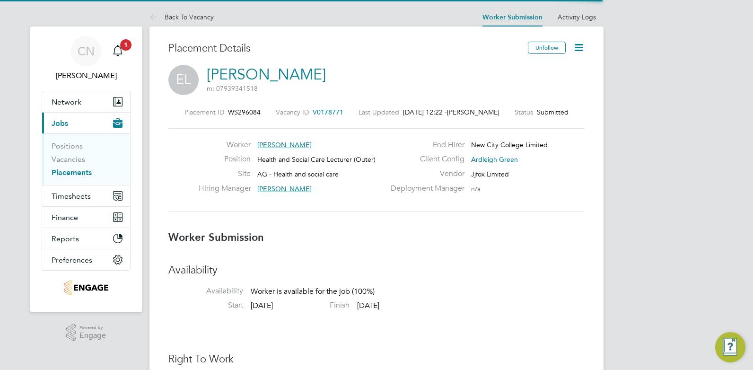
scroll to position [5, 5]
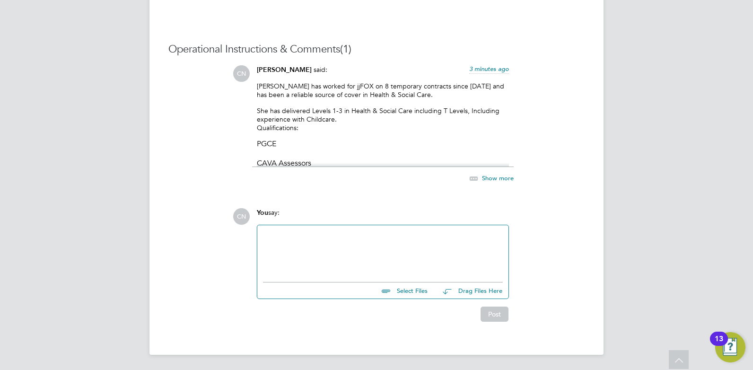
click at [470, 292] on button "Drag Files Here" at bounding box center [469, 291] width 68 height 20
click at [403, 294] on input "file" at bounding box center [432, 288] width 142 height 13
type input "C:\fakepath\Lewis Emelia HQ00314111.docx"
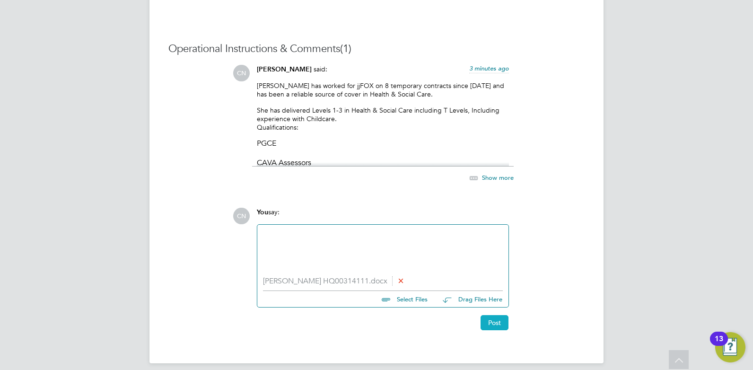
click at [494, 323] on button "Post" at bounding box center [494, 322] width 28 height 15
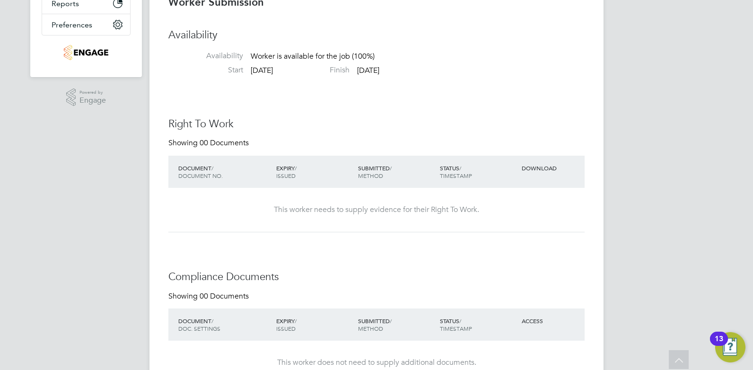
scroll to position [0, 0]
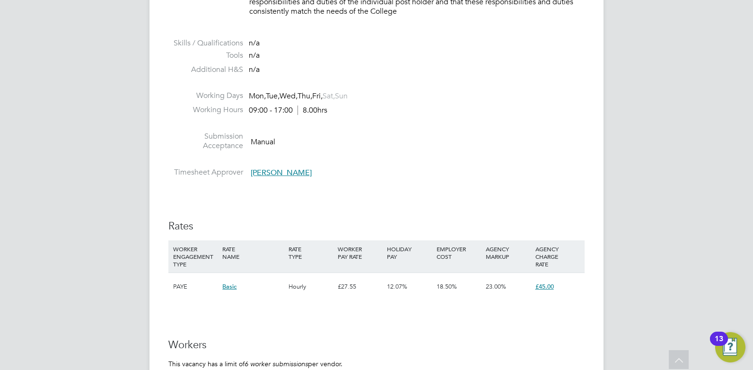
scroll to position [1418, 0]
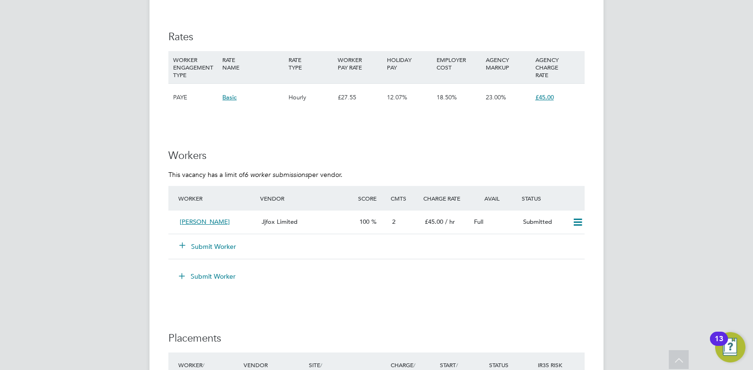
click at [201, 247] on button "Submit Worker" at bounding box center [208, 246] width 57 height 9
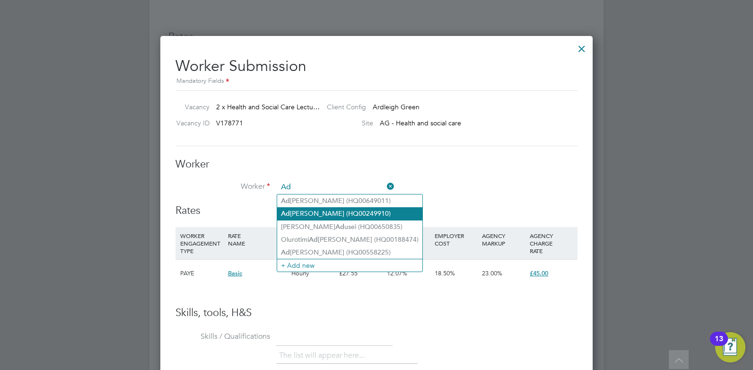
click at [316, 211] on li "Ad eela Anwar (HQ00249910)" at bounding box center [349, 213] width 145 height 13
type input "Adeela Anwar (HQ00249910)"
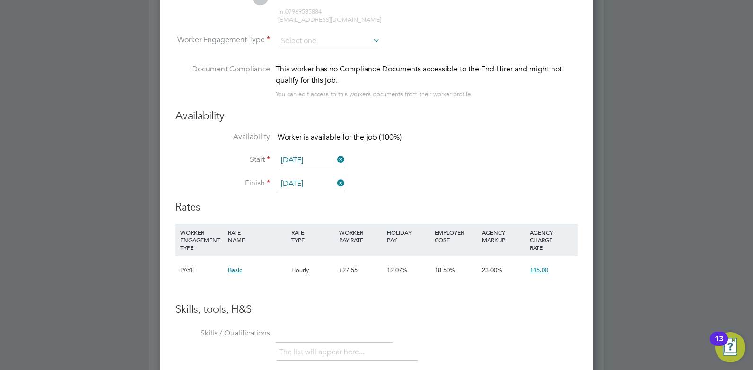
scroll to position [1539, 0]
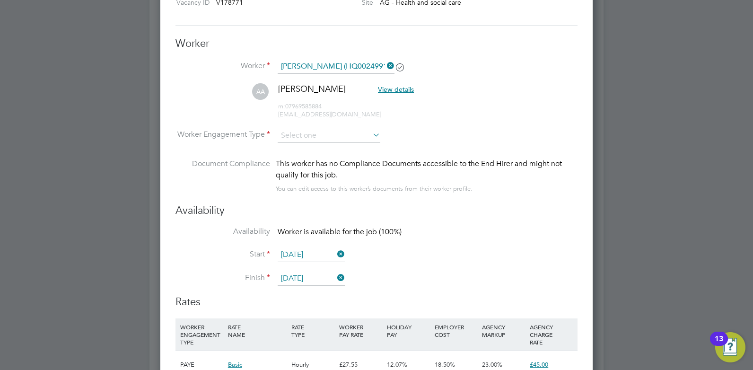
click at [305, 123] on li "AA Adeela Anwar View details m: 07969585884 adeela01@yahoo.com" at bounding box center [376, 105] width 402 height 45
click at [295, 137] on input at bounding box center [328, 136] width 103 height 14
click at [292, 159] on li "PAYE" at bounding box center [329, 161] width 104 height 12
type input "PAYE"
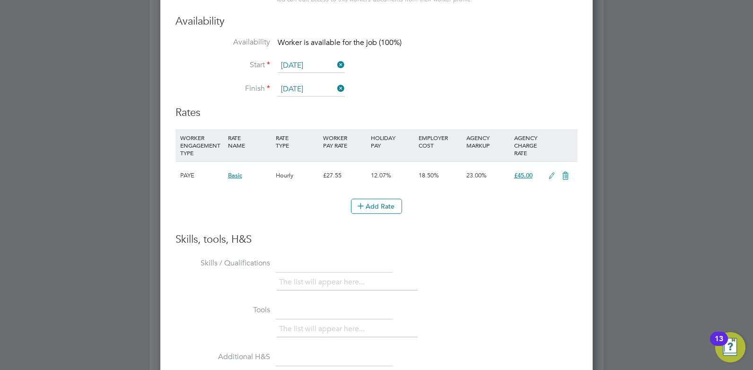
scroll to position [1775, 0]
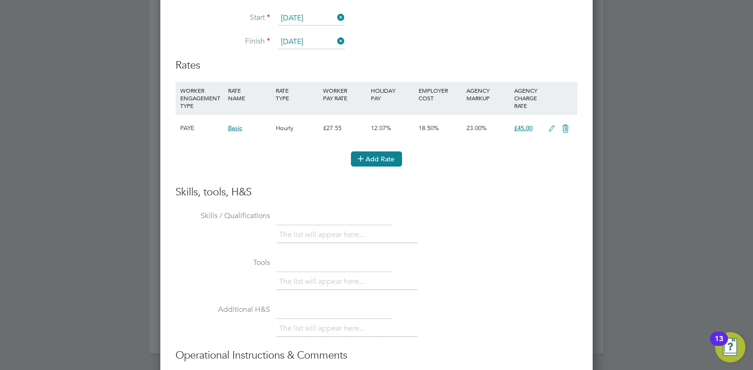
click at [382, 161] on button "Add Rate" at bounding box center [376, 158] width 51 height 15
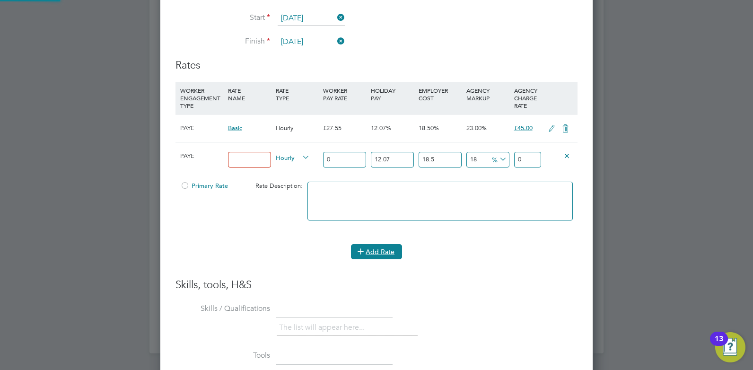
scroll to position [903, 433]
click at [241, 161] on input at bounding box center [249, 160] width 43 height 16
type input "Standard"
click at [324, 157] on input "0" at bounding box center [344, 160] width 43 height 16
click at [330, 157] on input "0" at bounding box center [344, 160] width 43 height 16
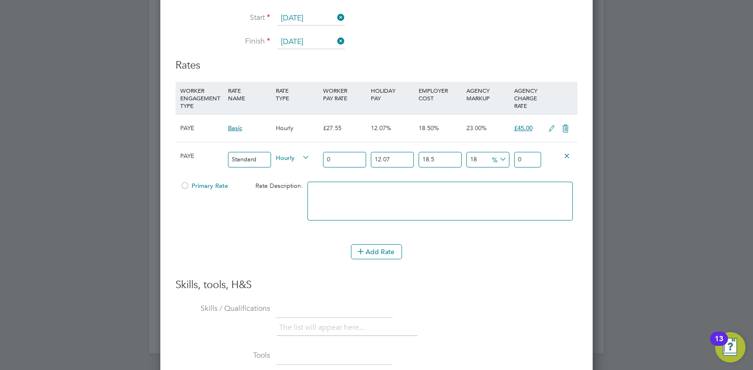
drag, startPoint x: 330, startPoint y: 157, endPoint x: 319, endPoint y: 158, distance: 11.9
click at [319, 158] on div "PAYE Standard Hourly 0 12.07 n/a 18.5 n/a 18 0 % 0" at bounding box center [376, 159] width 402 height 35
type input "3"
type input "4.70122443"
type input "35"
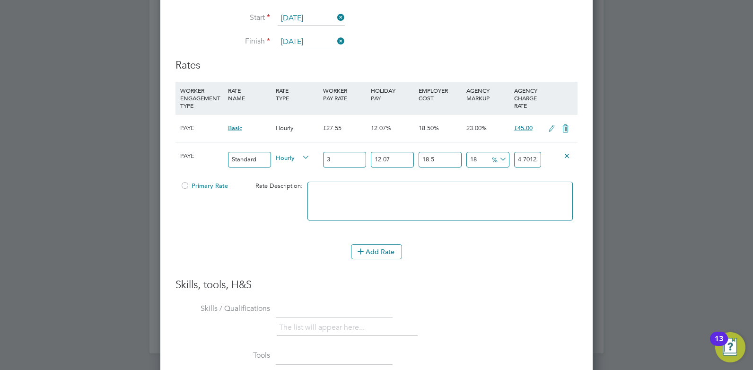
type input "54.84761835"
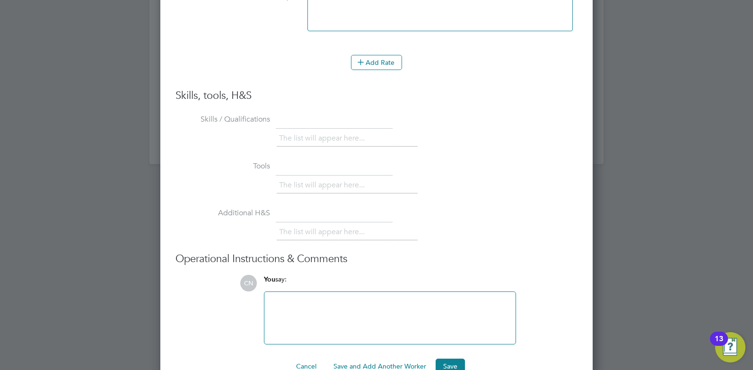
scroll to position [1987, 0]
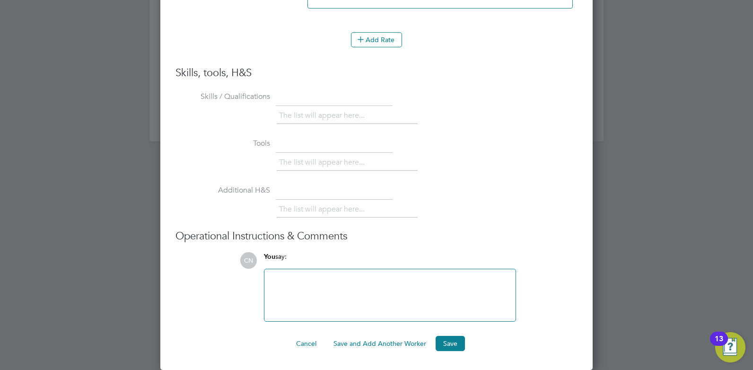
type input "35"
click at [277, 274] on div at bounding box center [389, 295] width 251 height 52
click at [313, 286] on div at bounding box center [390, 295] width 240 height 41
click at [447, 346] on button "Save" at bounding box center [449, 343] width 29 height 15
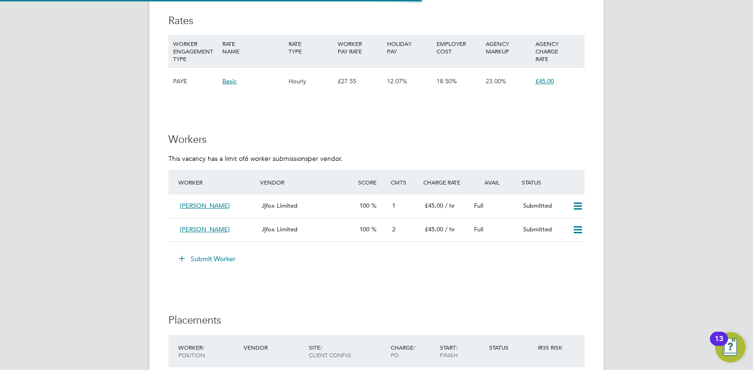
scroll to position [1418, 0]
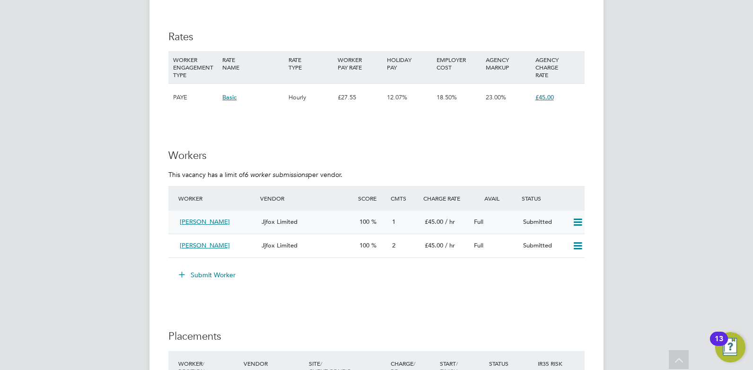
click at [325, 222] on div "Jjfox Limited" at bounding box center [307, 222] width 98 height 16
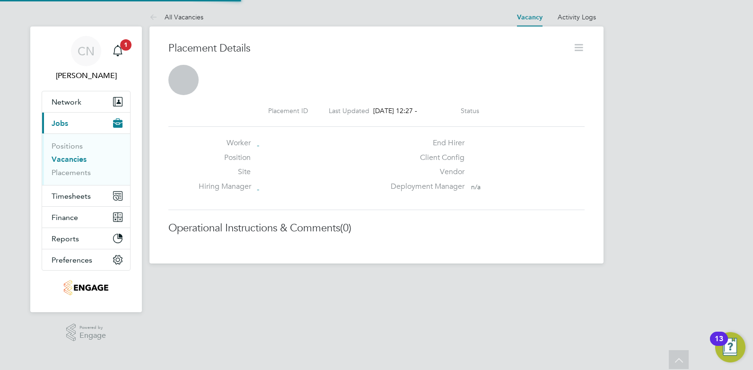
click at [325, 222] on div "Placement Details Placement ID Last Updated 26 Aug 2025, 12:27 - Status Worker …" at bounding box center [376, 138] width 416 height 193
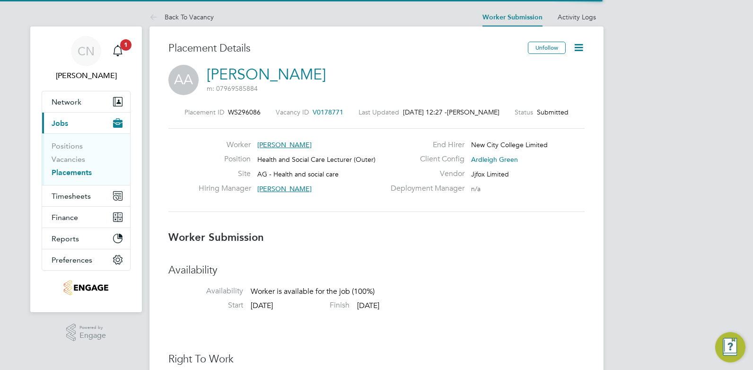
scroll to position [5, 5]
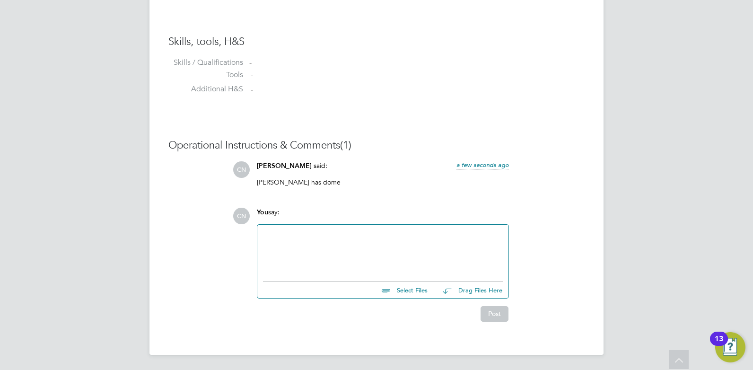
click at [288, 240] on div at bounding box center [383, 250] width 240 height 41
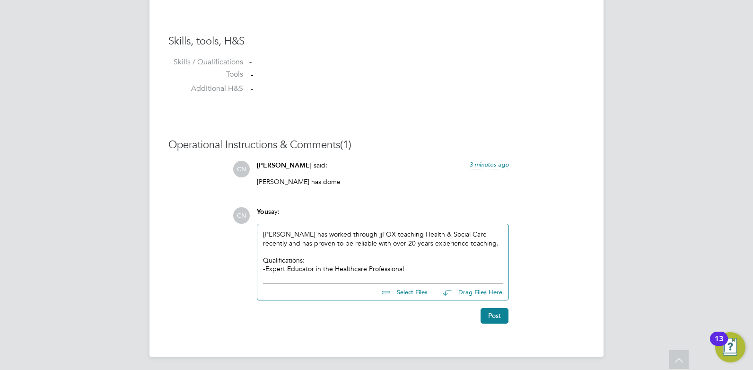
click at [411, 269] on div "- Expert Educator in the Healthcare Professional" at bounding box center [383, 268] width 240 height 9
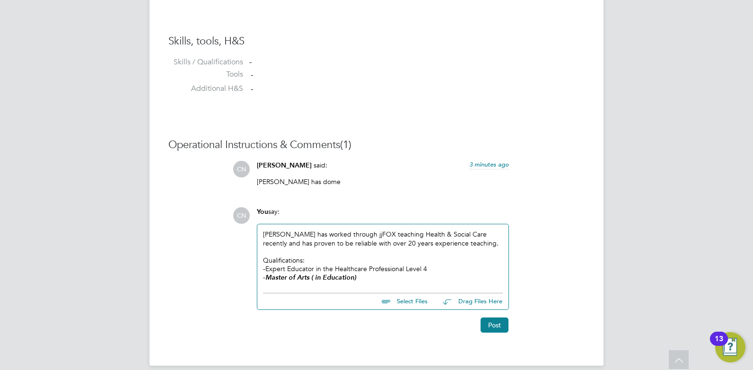
click at [360, 279] on div "- Master of Arts ( in Education)" at bounding box center [383, 277] width 240 height 9
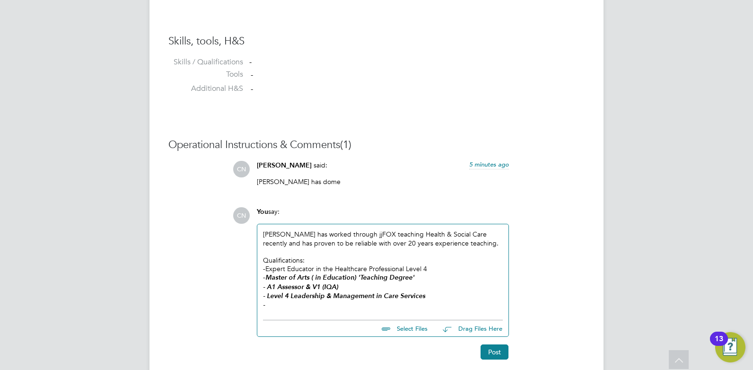
drag, startPoint x: 429, startPoint y: 269, endPoint x: 253, endPoint y: 274, distance: 175.9
click at [253, 274] on div "You say: Adeela has worked through jjFOX teaching Health & Social Care recently…" at bounding box center [382, 272] width 261 height 130
click at [288, 300] on div "-" at bounding box center [383, 304] width 240 height 9
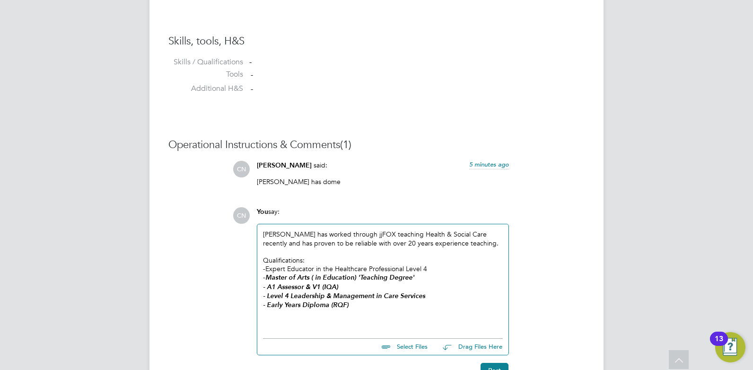
drag, startPoint x: 410, startPoint y: 246, endPoint x: 479, endPoint y: 230, distance: 70.9
click at [479, 230] on div "Adeela has worked through jjFOX teaching Health & Social Care recently and has …" at bounding box center [383, 278] width 240 height 97
drag, startPoint x: 460, startPoint y: 245, endPoint x: 292, endPoint y: 245, distance: 167.8
click at [292, 245] on div "Adeela has worked through jjFOX teaching Health & Social Care recently and has …" at bounding box center [383, 278] width 240 height 97
copy div "n to be reliable with over 20 years experience teaching."
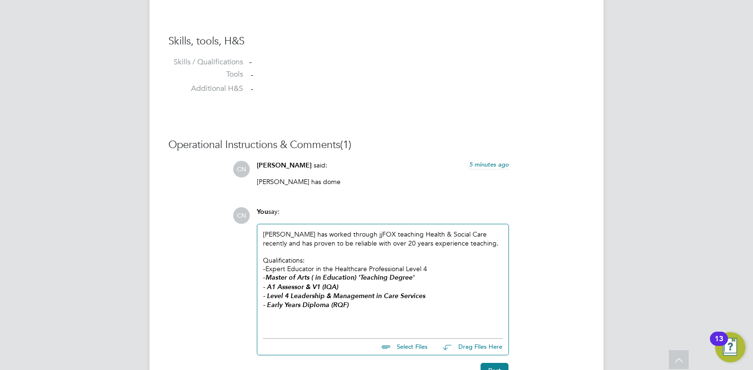
click at [274, 322] on div at bounding box center [383, 322] width 240 height 9
drag, startPoint x: 433, startPoint y: 321, endPoint x: 250, endPoint y: 323, distance: 183.0
click at [250, 323] on div "CN You say: Adeela has worked through jjFOX teaching Health & Social Care recen…" at bounding box center [409, 292] width 352 height 170
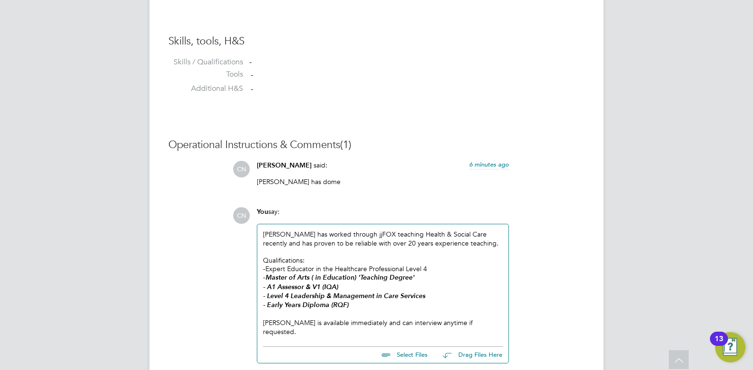
scroll to position [829, 0]
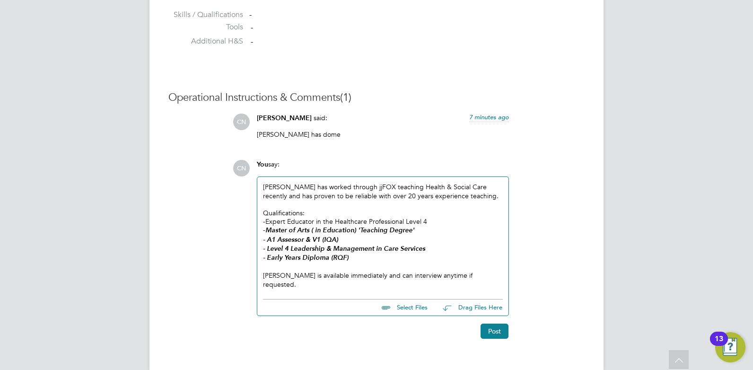
click at [464, 299] on button "Drag Files Here" at bounding box center [469, 308] width 68 height 20
click at [405, 299] on input "file" at bounding box center [432, 305] width 142 height 13
type input "C:\fakepath\Khan Adeela HQ00249910.doc"
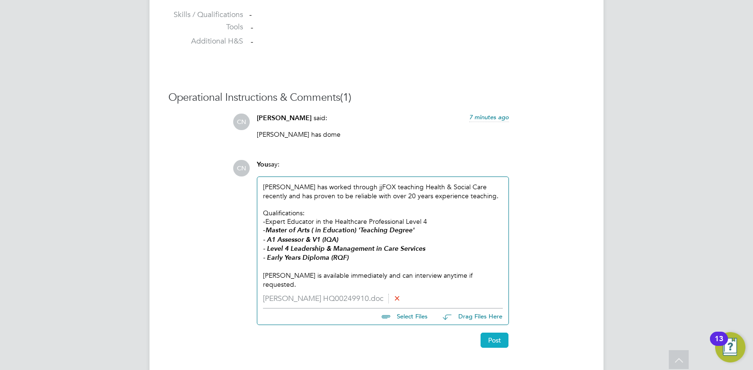
click at [498, 332] on button "Post" at bounding box center [494, 339] width 28 height 15
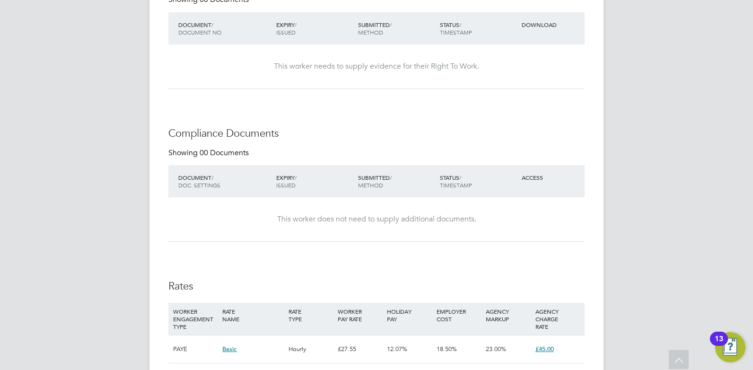
scroll to position [520, 0]
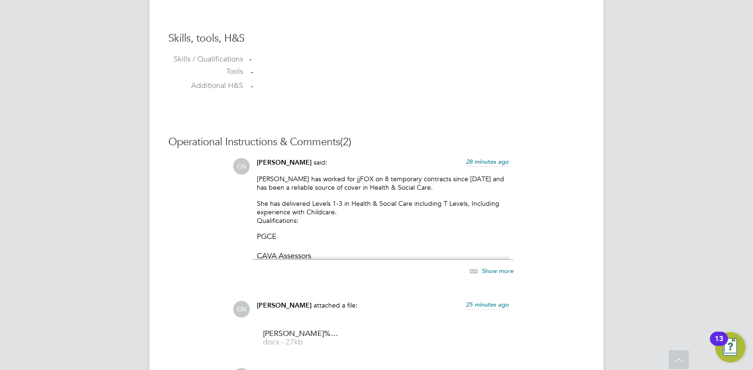
scroll to position [917, 0]
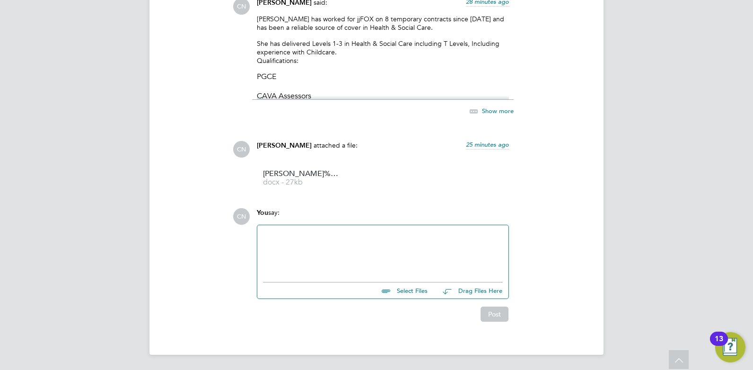
click at [301, 246] on div at bounding box center [383, 251] width 240 height 41
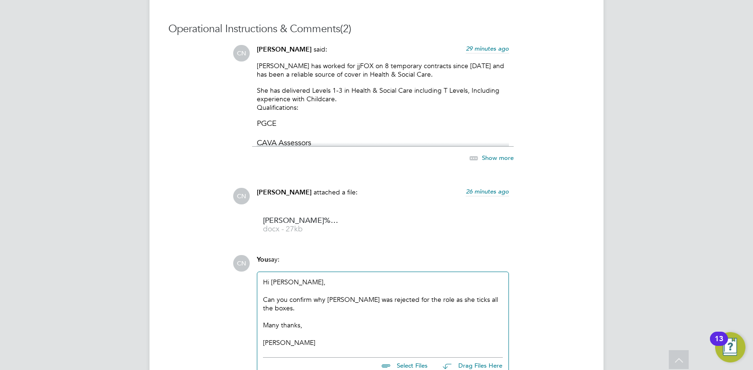
scroll to position [936, 0]
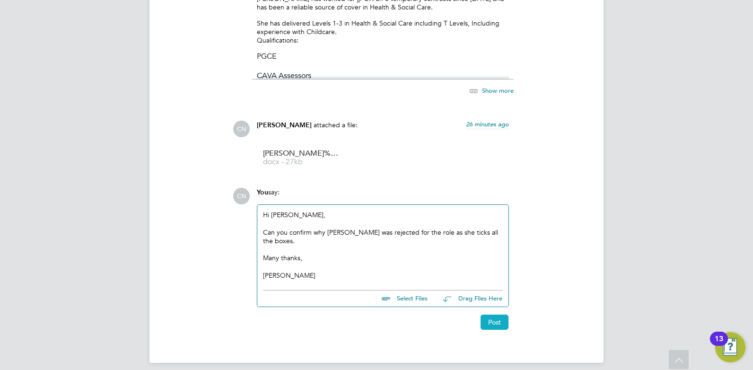
click at [493, 314] on button "Post" at bounding box center [494, 321] width 28 height 15
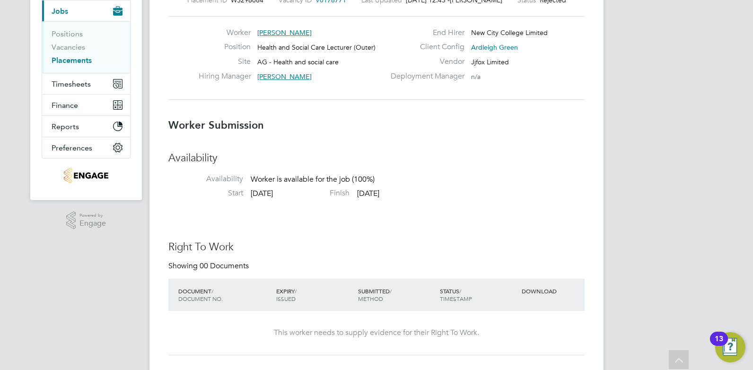
scroll to position [0, 0]
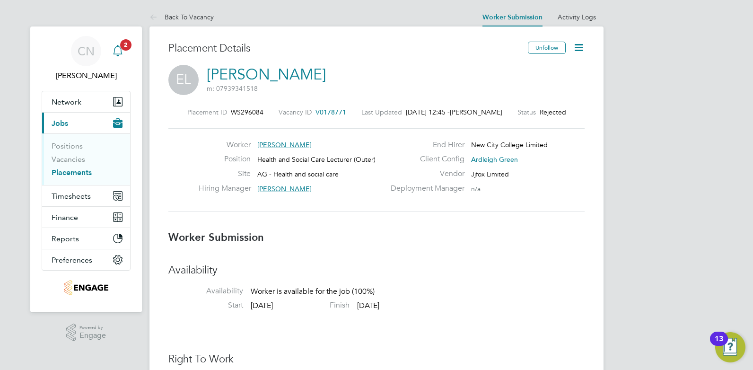
click at [117, 51] on icon "Main navigation" at bounding box center [117, 50] width 11 height 11
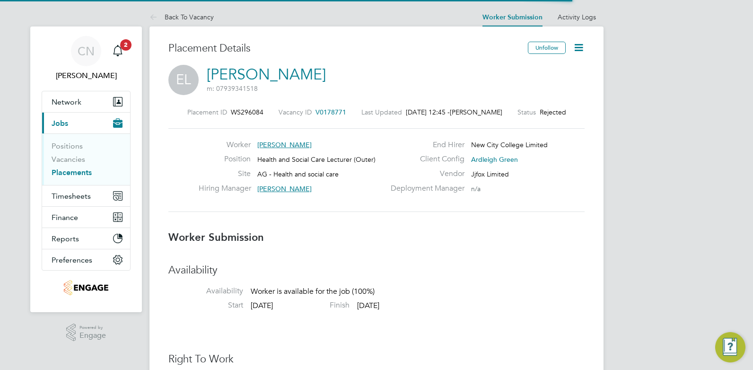
scroll to position [9, 66]
